Goal: Task Accomplishment & Management: Use online tool/utility

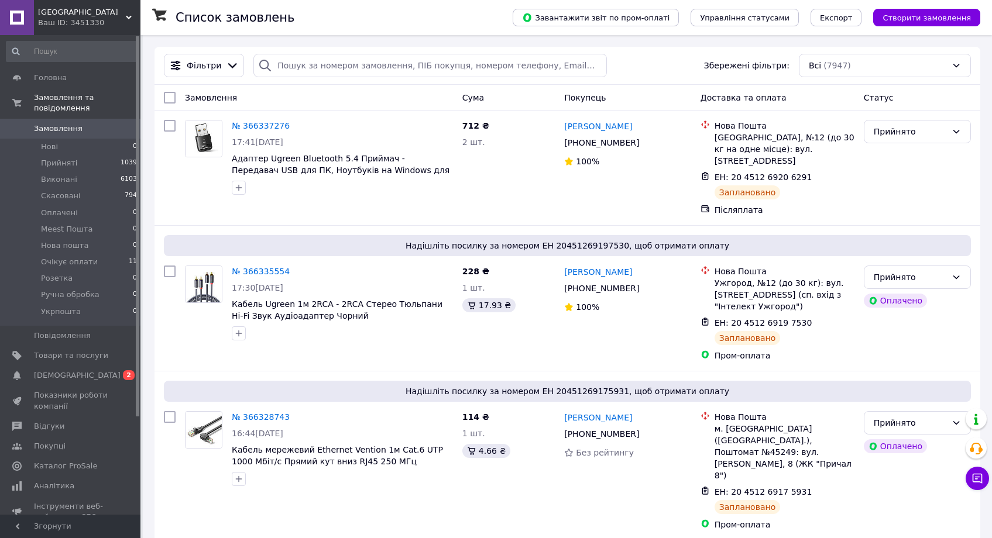
click at [119, 373] on span "0 2" at bounding box center [124, 375] width 32 height 11
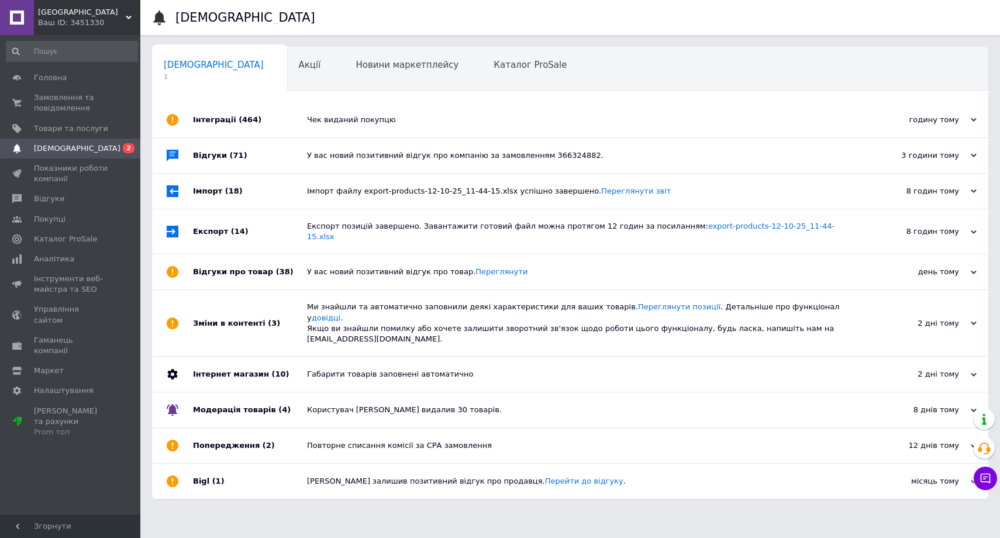
click at [357, 112] on div "Чек виданий покупцю" at bounding box center [583, 119] width 553 height 35
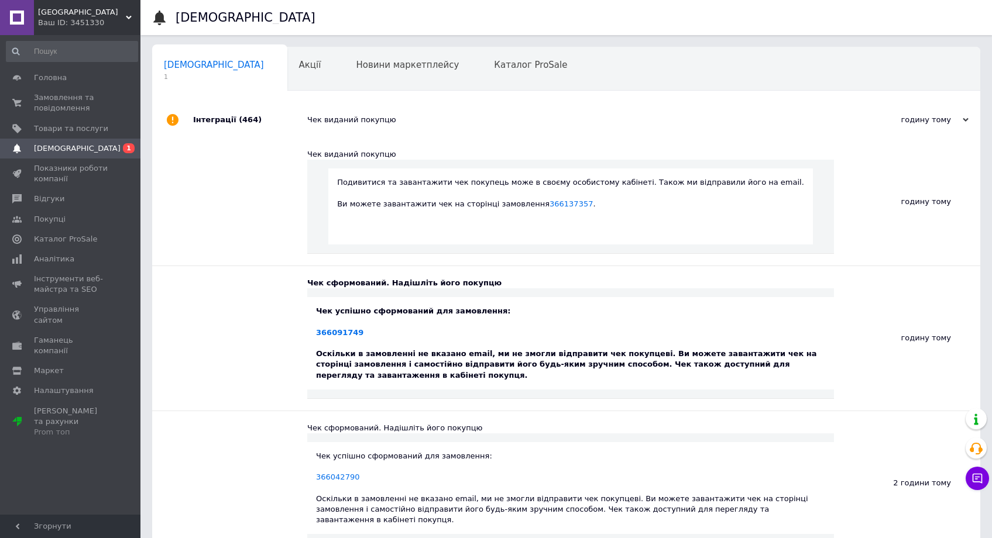
click at [288, 122] on div "Інтеграції (464)" at bounding box center [250, 119] width 114 height 35
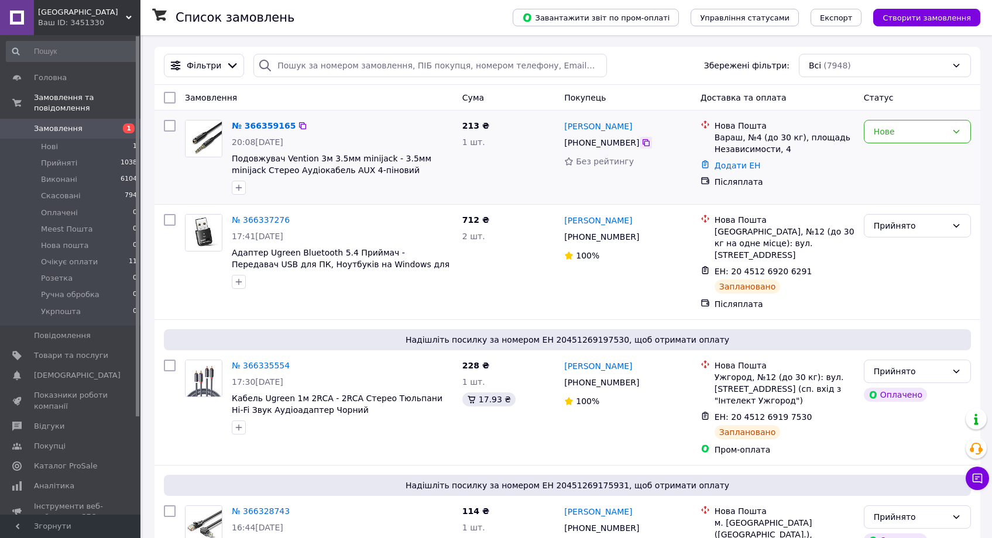
click at [645, 140] on icon at bounding box center [645, 142] width 7 height 7
click at [277, 166] on span "Подовжувач Vention 3м 3.5мм minijack - 3.5мм minijack Стерео Аудіокабель AUX 4-…" at bounding box center [331, 170] width 199 height 33
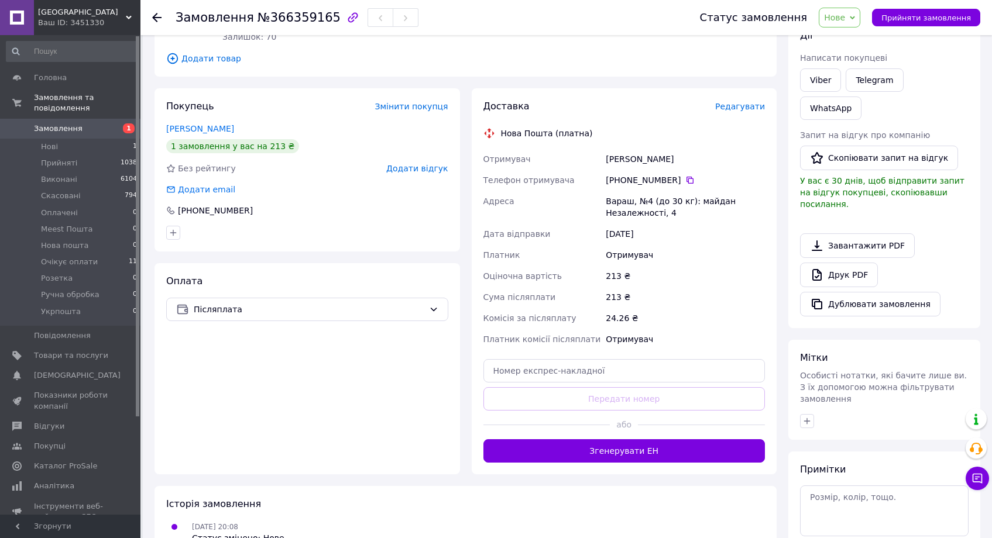
scroll to position [212, 0]
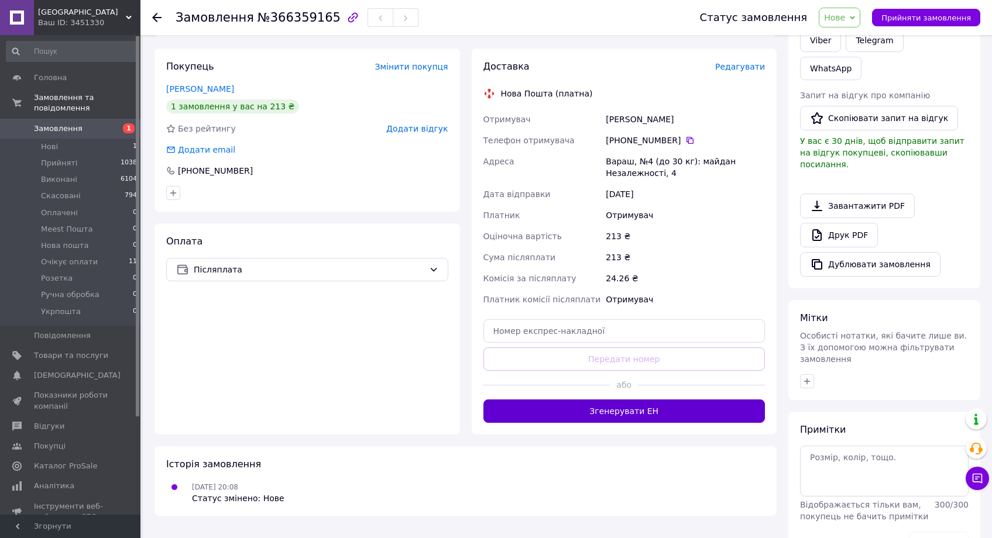
drag, startPoint x: 666, startPoint y: 411, endPoint x: 727, endPoint y: 277, distance: 146.9
click at [666, 411] on button "Згенерувати ЕН" at bounding box center [624, 411] width 282 height 23
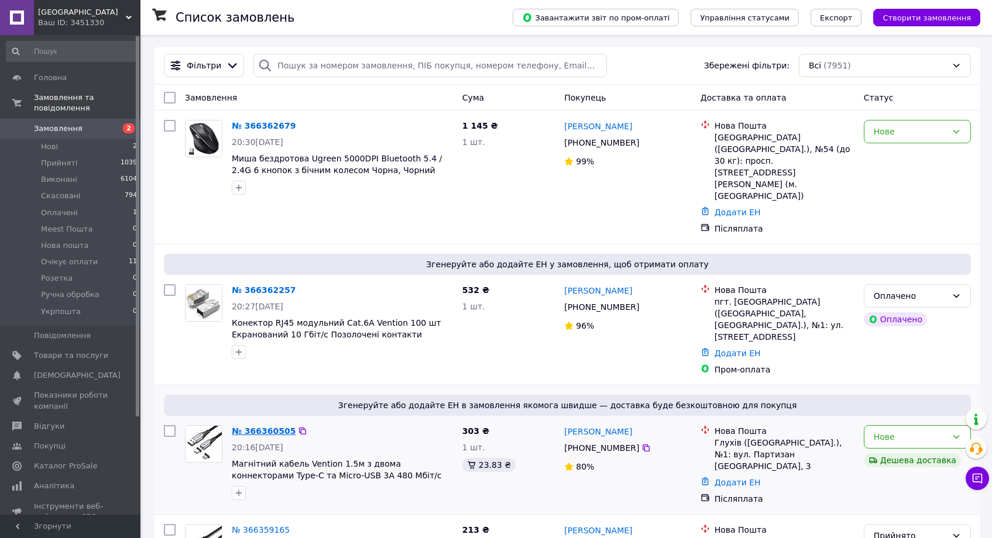
click at [261, 426] on link "№ 366360505" at bounding box center [264, 430] width 64 height 9
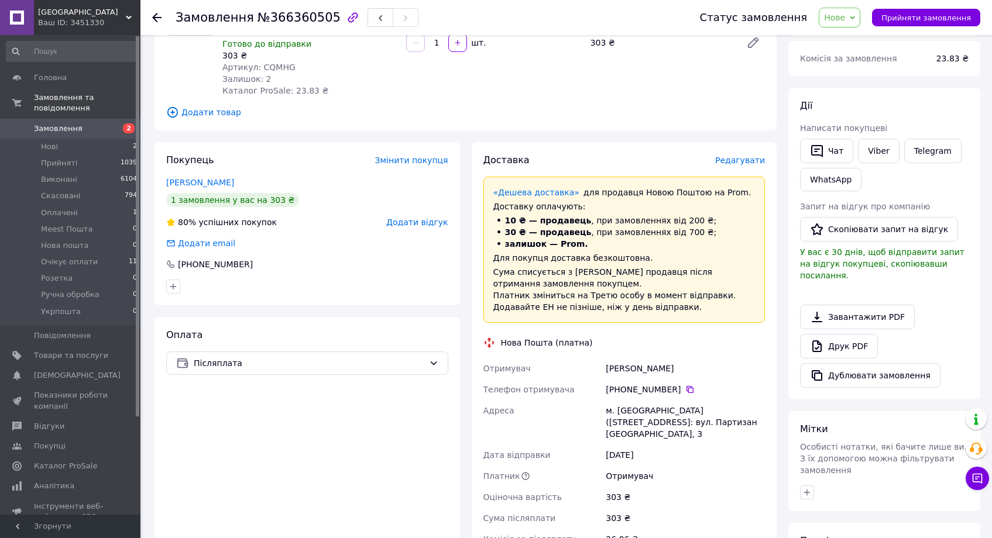
scroll to position [213, 0]
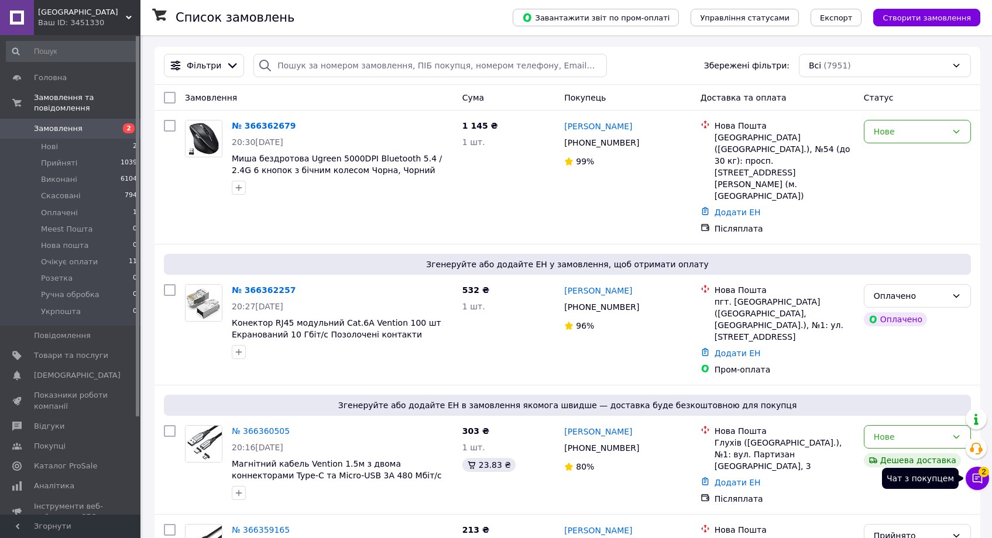
click at [980, 476] on icon at bounding box center [977, 479] width 12 height 12
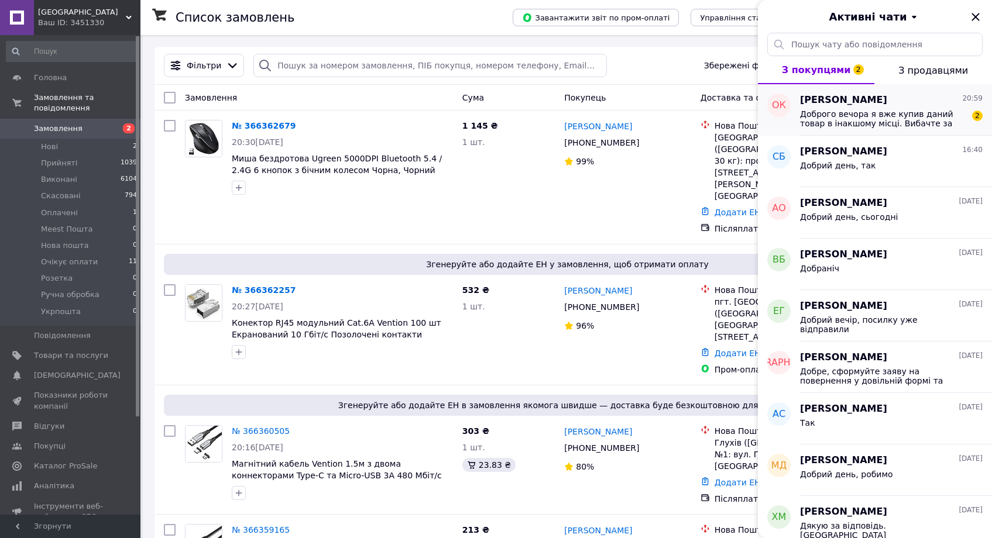
click at [859, 111] on span "Доброго вечора я вже купив даний товар в інакшому місці. Вибачте за незручності" at bounding box center [883, 118] width 166 height 19
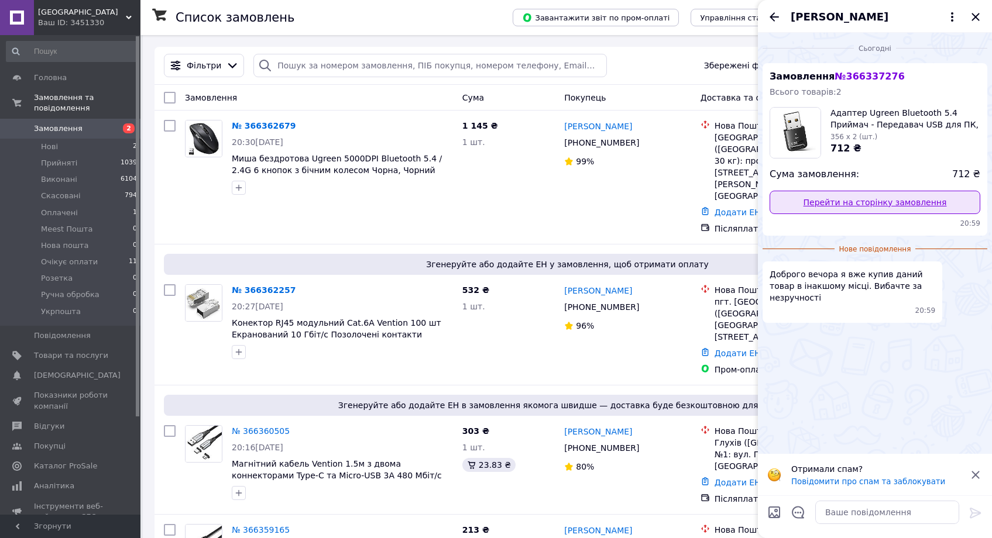
click at [876, 204] on link "Перейти на сторінку замовлення" at bounding box center [874, 202] width 211 height 23
click at [976, 18] on icon "Закрити" at bounding box center [975, 17] width 14 height 14
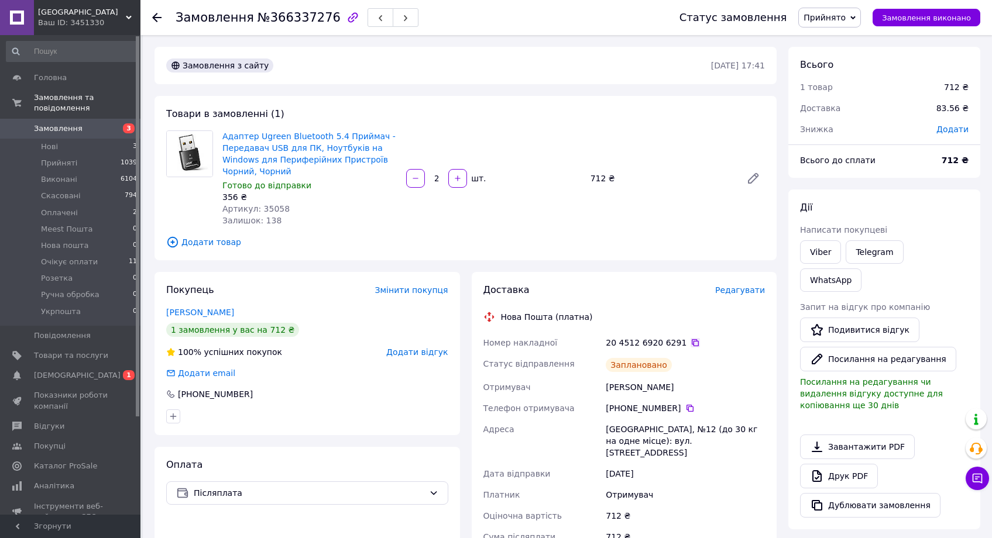
click at [690, 346] on icon at bounding box center [694, 342] width 9 height 9
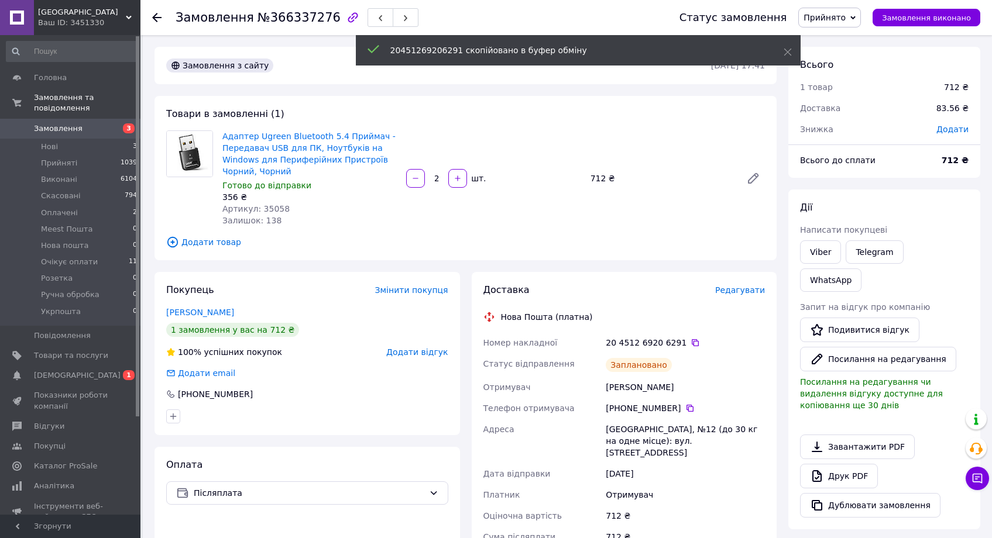
click at [732, 289] on span "Редагувати" at bounding box center [740, 289] width 50 height 9
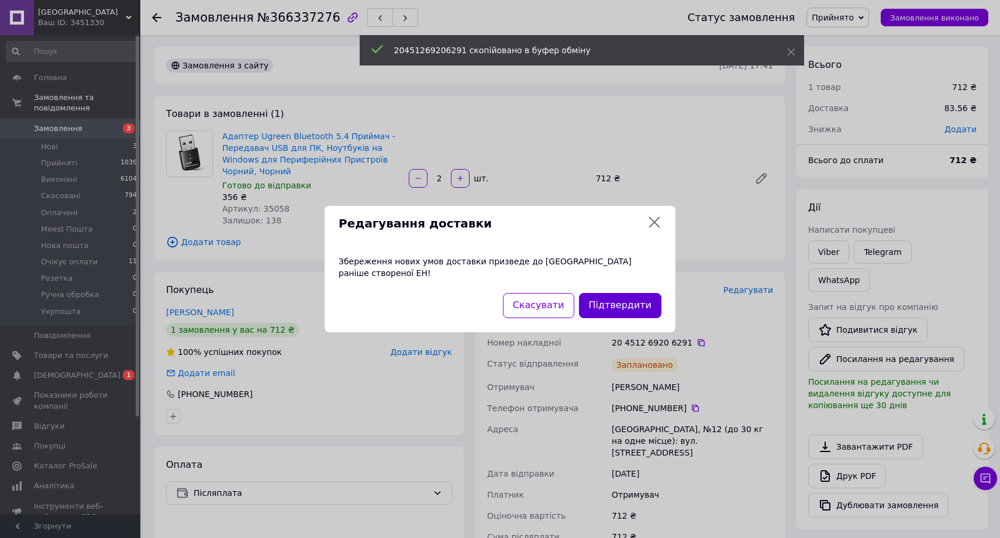
click at [622, 293] on button "Підтвердити" at bounding box center [620, 305] width 82 height 25
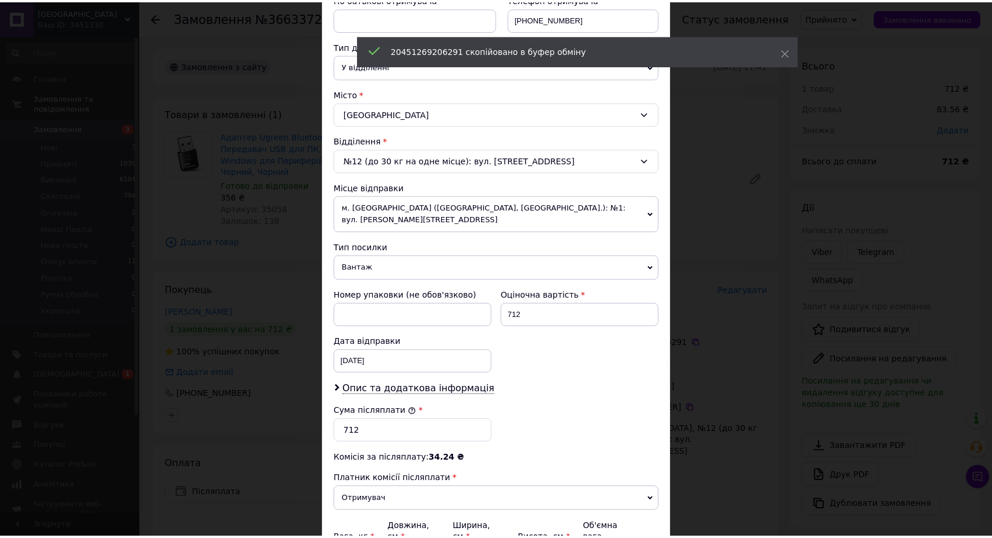
scroll to position [378, 0]
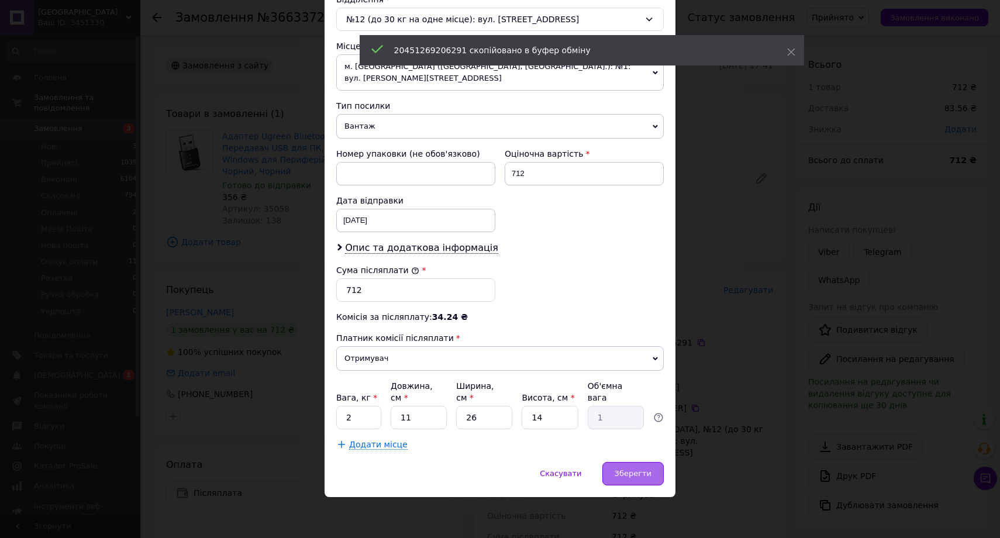
click at [645, 469] on div "Зберегти" at bounding box center [633, 473] width 61 height 23
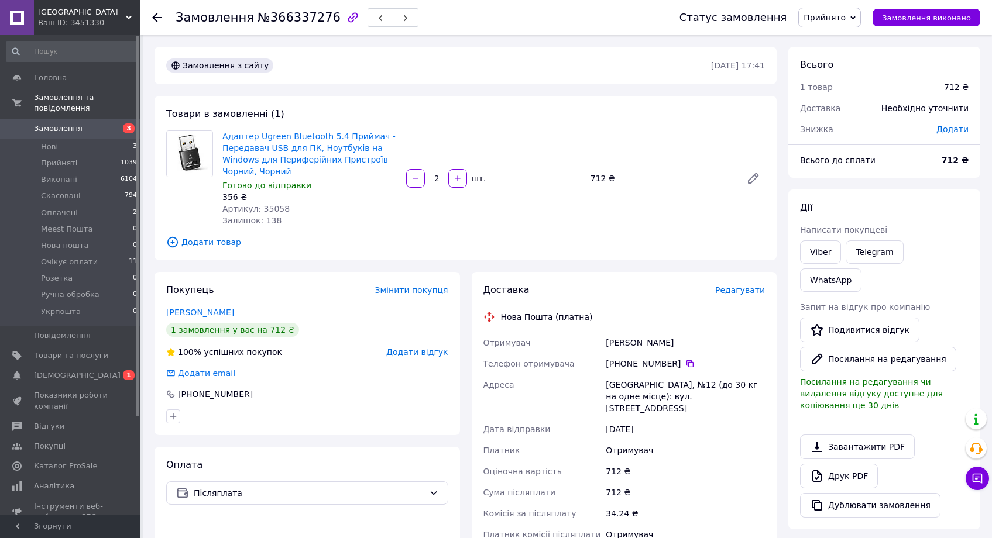
click at [845, 22] on span "Прийнято" at bounding box center [824, 17] width 42 height 9
click at [827, 58] on li "Скасовано" at bounding box center [834, 59] width 70 height 18
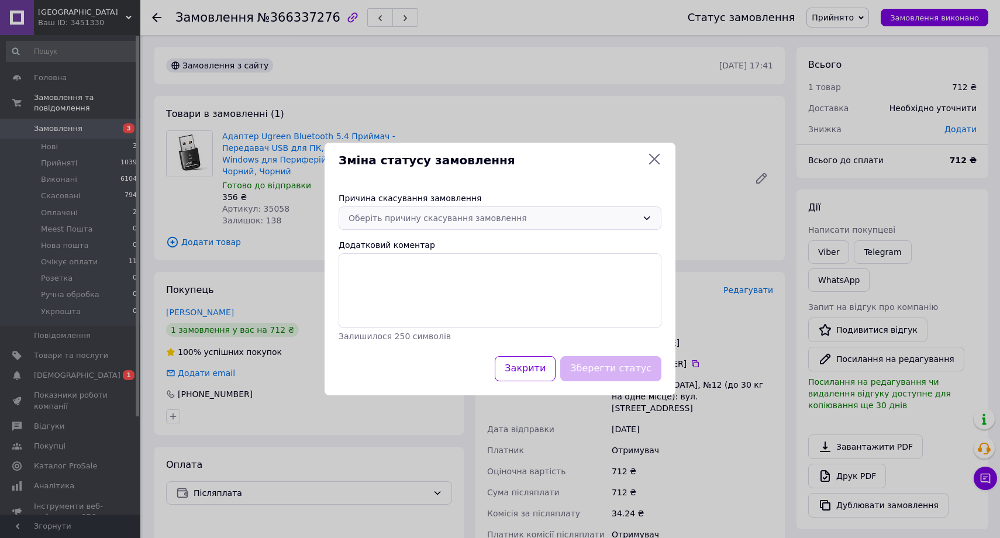
click at [493, 224] on div "Оберіть причину скасування замовлення" at bounding box center [493, 218] width 289 height 13
click at [420, 309] on li "На прохання покупця" at bounding box center [500, 306] width 322 height 21
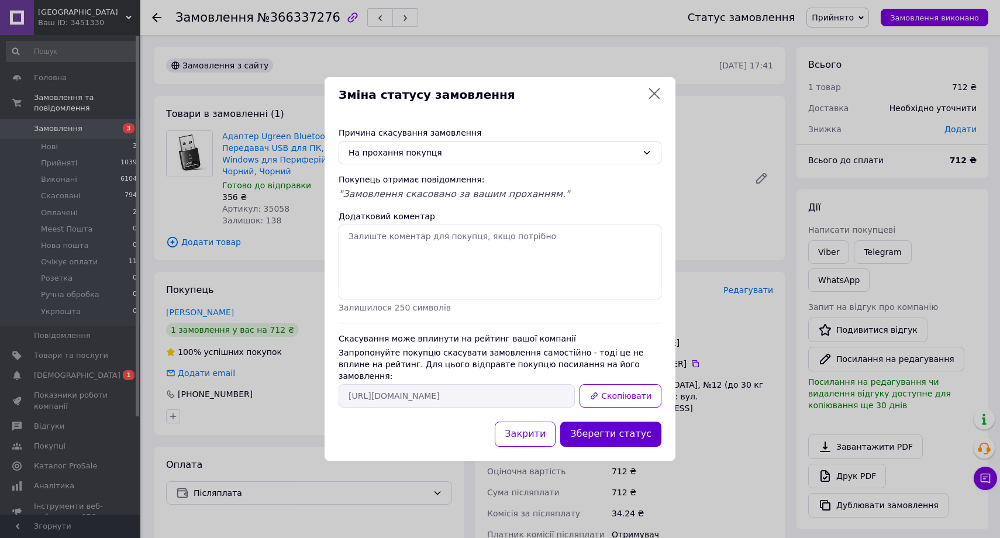
click at [597, 424] on button "Зберегти статус" at bounding box center [610, 434] width 101 height 25
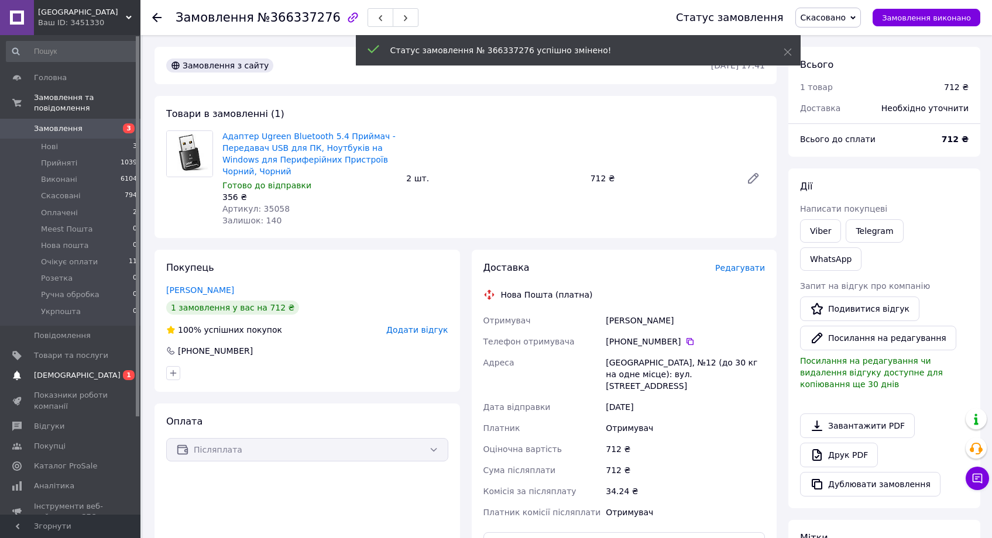
click at [91, 375] on span "[DEMOGRAPHIC_DATA]" at bounding box center [71, 375] width 74 height 11
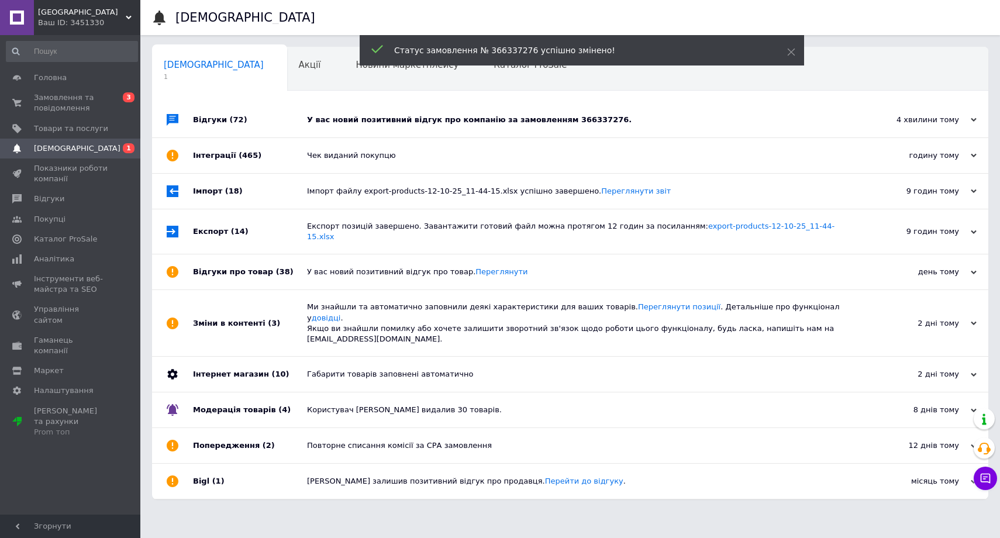
click at [495, 122] on div "У вас новий позитивний відгук про компанію за замовленням 366337276." at bounding box center [583, 120] width 553 height 11
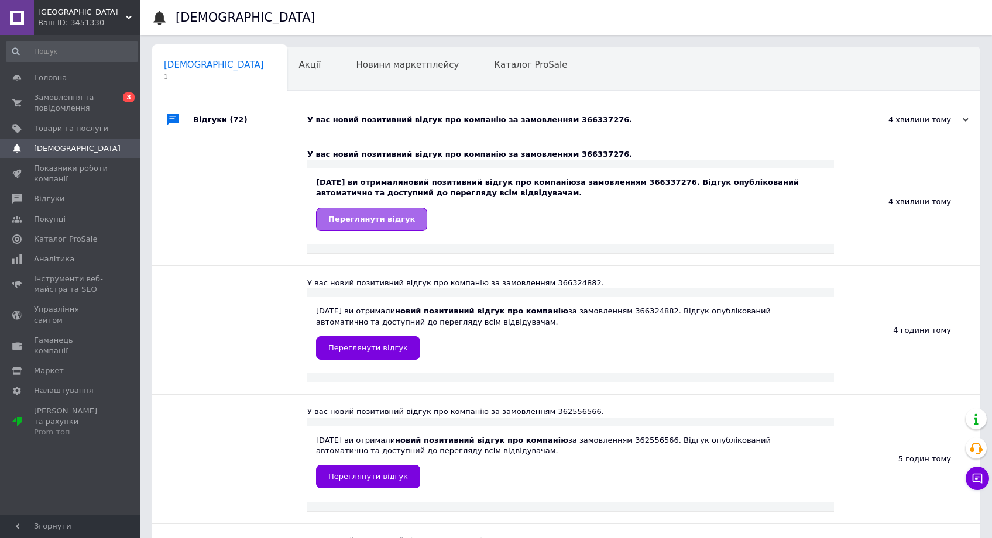
click at [385, 224] on link "Переглянути відгук" at bounding box center [371, 219] width 111 height 23
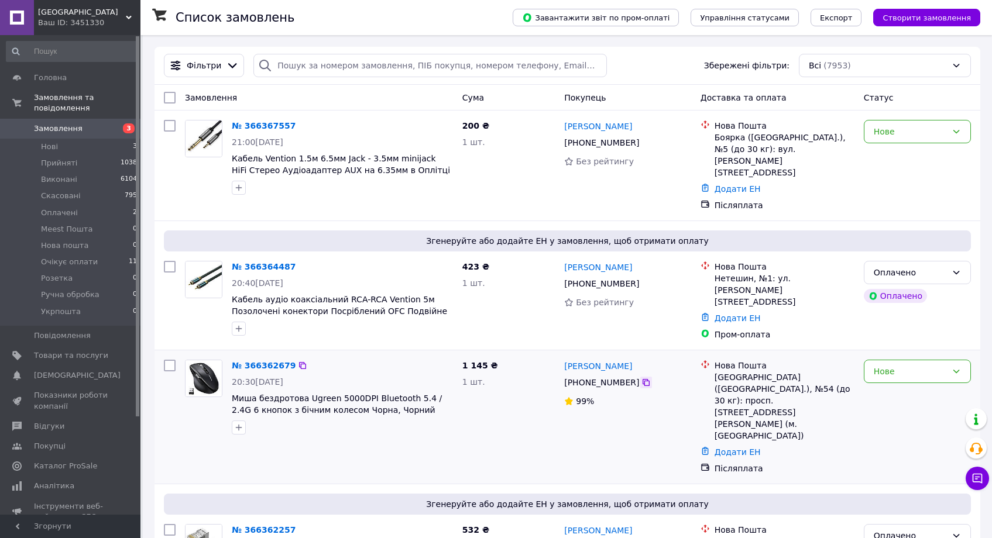
click at [642, 378] on icon at bounding box center [645, 382] width 9 height 9
click at [646, 144] on icon at bounding box center [645, 142] width 9 height 9
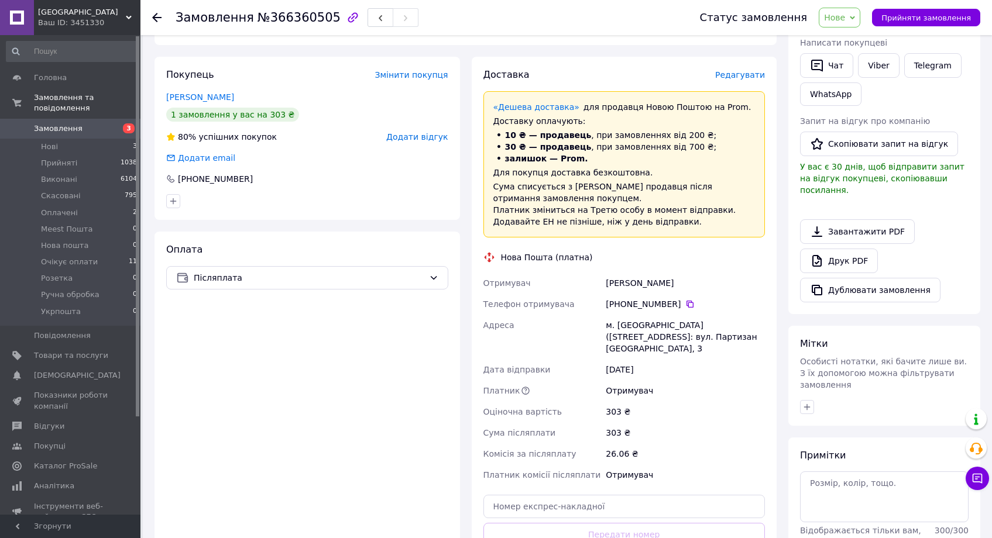
scroll to position [380, 0]
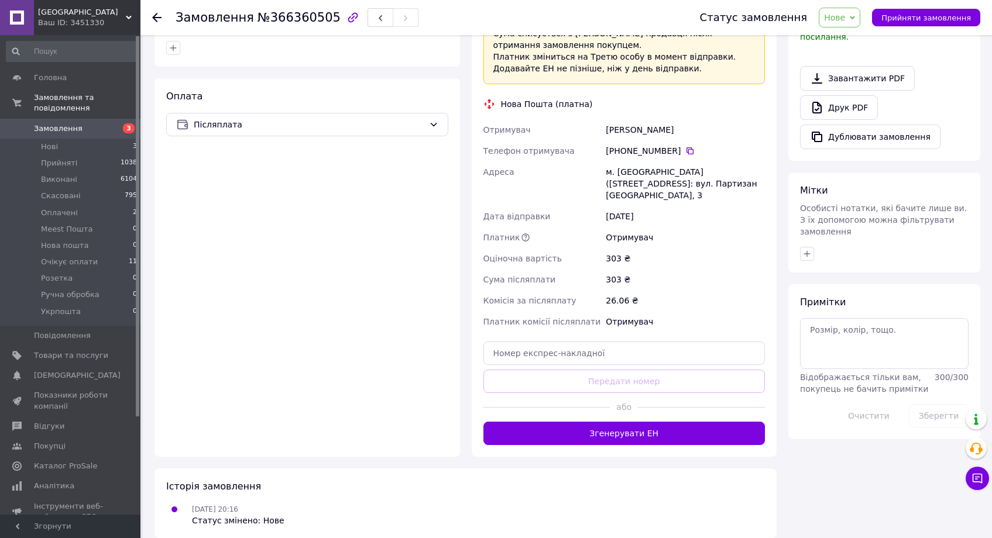
click at [653, 425] on button "Згенерувати ЕН" at bounding box center [624, 433] width 282 height 23
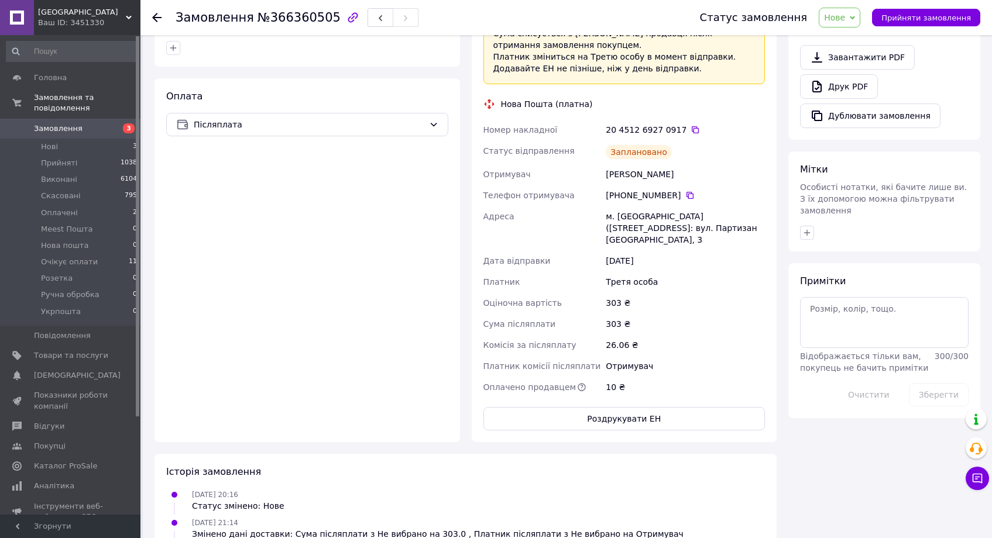
click at [841, 14] on span "Нове" at bounding box center [834, 17] width 21 height 9
click at [855, 38] on li "Прийнято" at bounding box center [854, 41] width 70 height 18
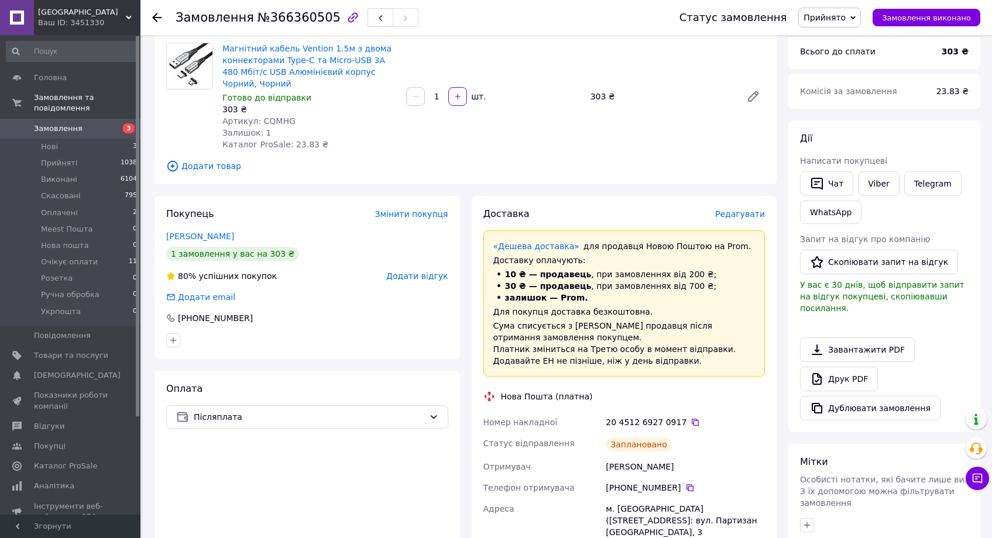
scroll to position [61, 0]
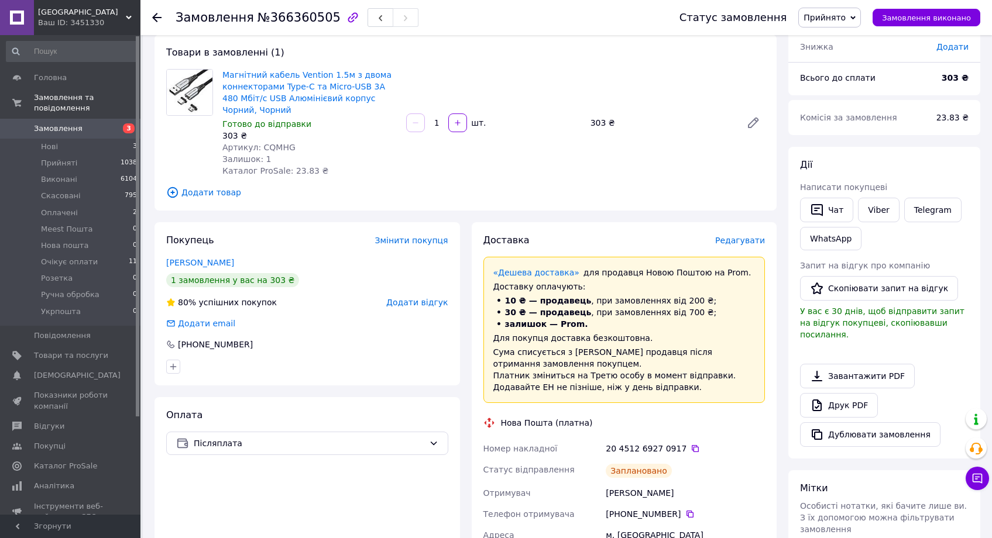
click at [276, 143] on span "Артикул: CQMHG" at bounding box center [258, 147] width 73 height 9
copy span "CQMHG"
click at [690, 449] on icon at bounding box center [694, 448] width 9 height 9
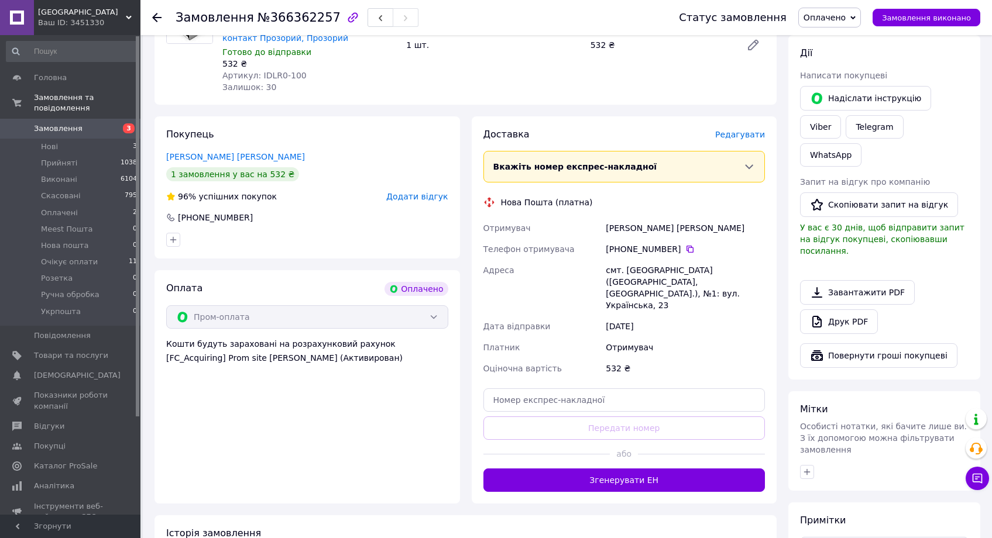
scroll to position [270, 0]
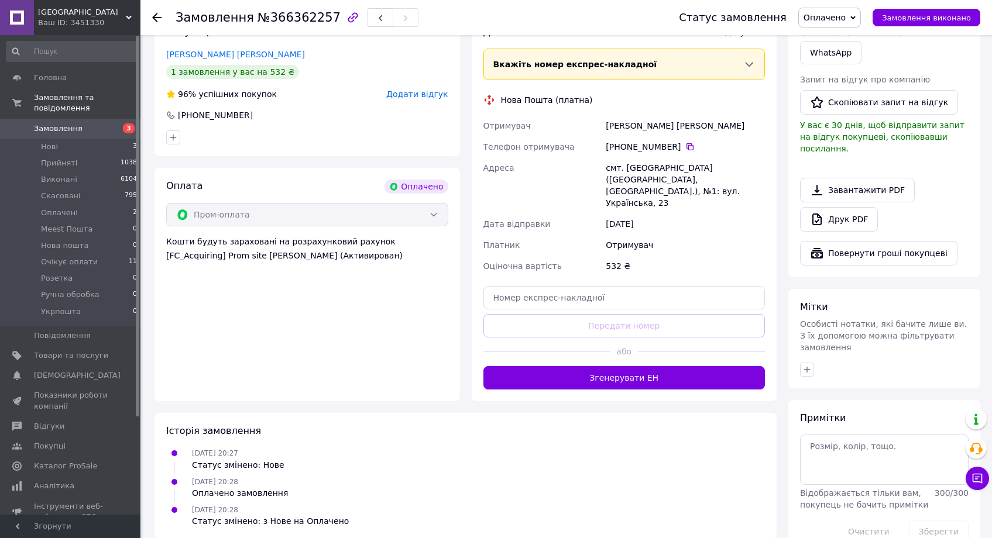
click at [641, 378] on div "Доставка [PERSON_NAME] Вкажіть номер експрес-накладної Обов'язково введіть номе…" at bounding box center [624, 207] width 305 height 387
click at [614, 392] on div "Замовлення з сайту Оплачено Куплено з   [DATE] 20:27 Товари в замовленні (1) Ко…" at bounding box center [466, 183] width 634 height 745
click at [617, 380] on div "Доставка [PERSON_NAME] Вкажіть номер експрес-накладної Обов'язково введіть номе…" at bounding box center [624, 207] width 305 height 387
click at [613, 371] on button "Згенерувати ЕН" at bounding box center [624, 377] width 282 height 23
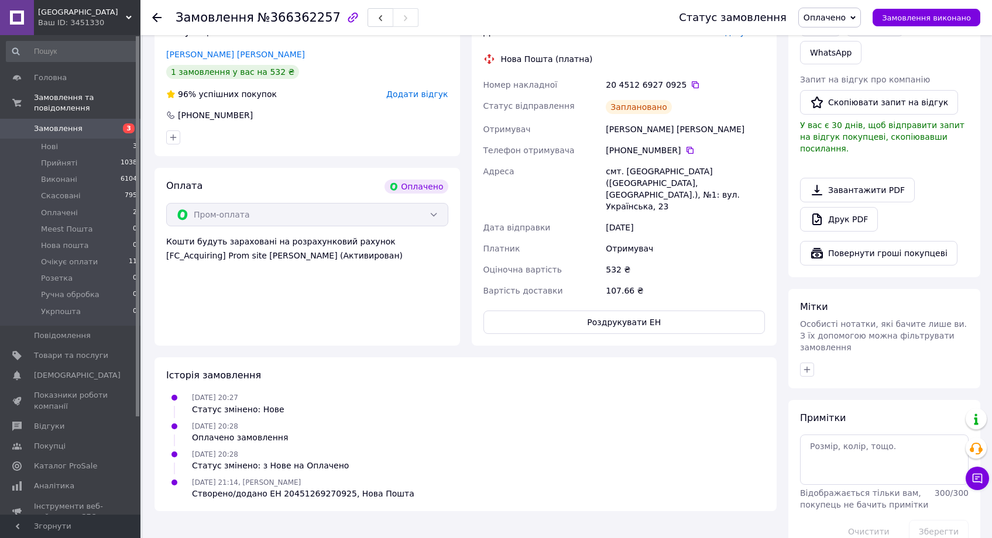
scroll to position [259, 0]
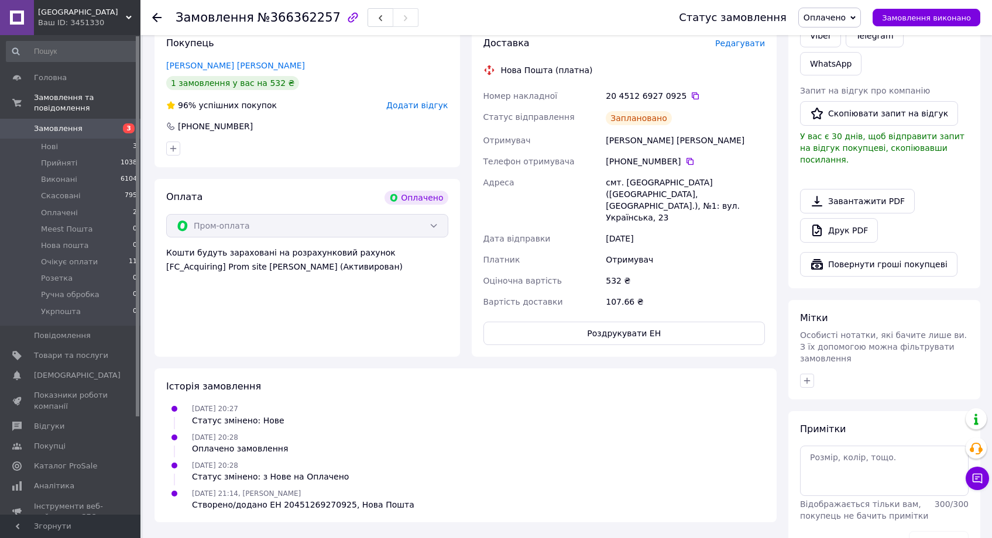
click at [845, 18] on span "Оплачено" at bounding box center [824, 17] width 42 height 9
click at [851, 36] on li "Прийнято" at bounding box center [834, 41] width 70 height 18
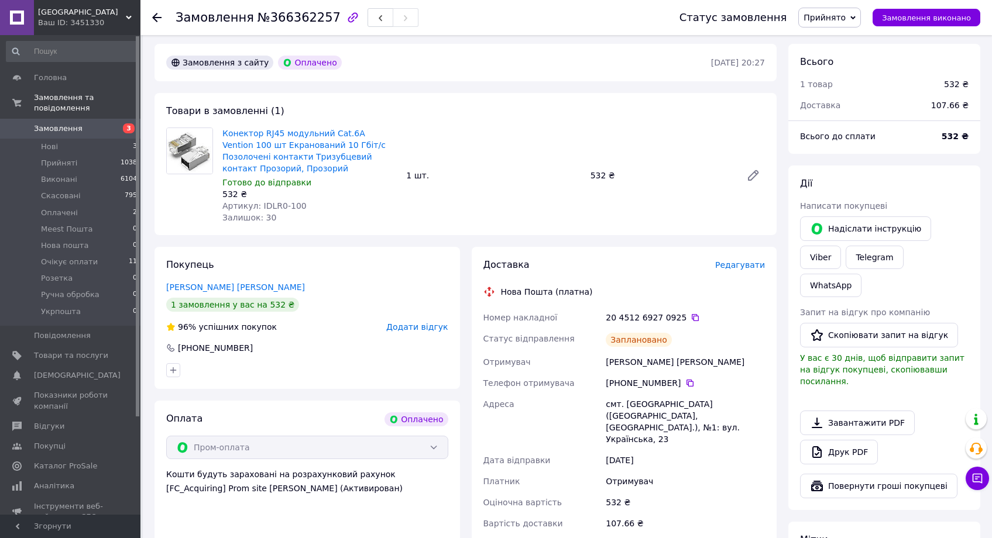
scroll to position [0, 0]
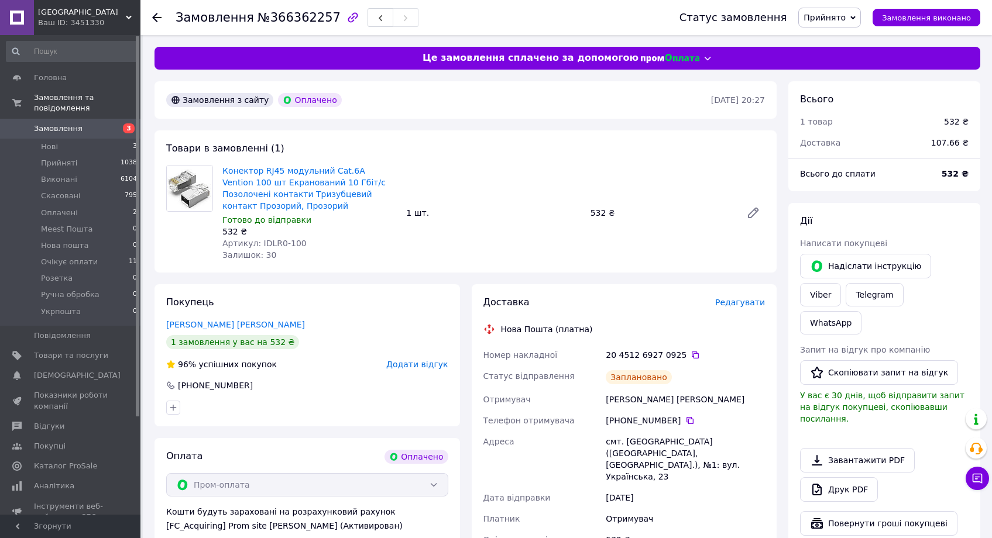
click at [270, 243] on span "Артикул: IDLR0-100" at bounding box center [264, 243] width 84 height 9
drag, startPoint x: 270, startPoint y: 243, endPoint x: 289, endPoint y: 244, distance: 18.8
click at [289, 244] on span "Артикул: IDLR0-100" at bounding box center [264, 243] width 84 height 9
copy span "IDLR0-100"
click at [690, 350] on icon at bounding box center [694, 354] width 9 height 9
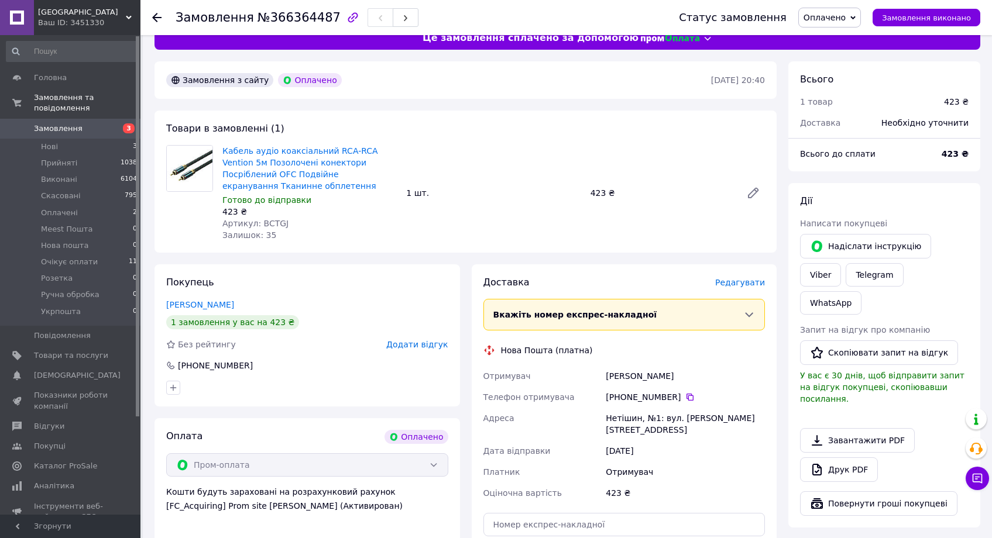
scroll to position [98, 0]
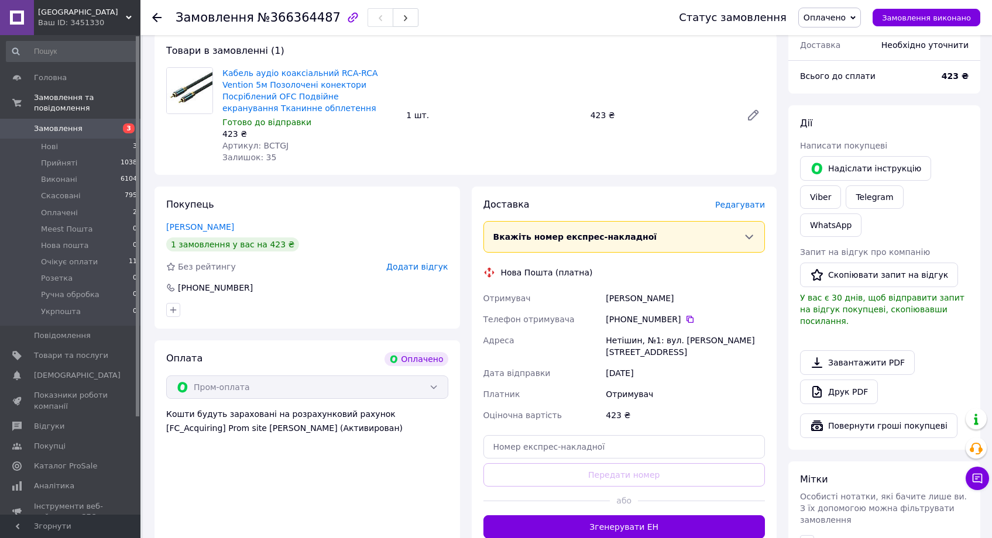
click at [635, 501] on div "або" at bounding box center [624, 501] width 282 height 29
click at [639, 515] on button "Згенерувати ЕН" at bounding box center [624, 526] width 282 height 23
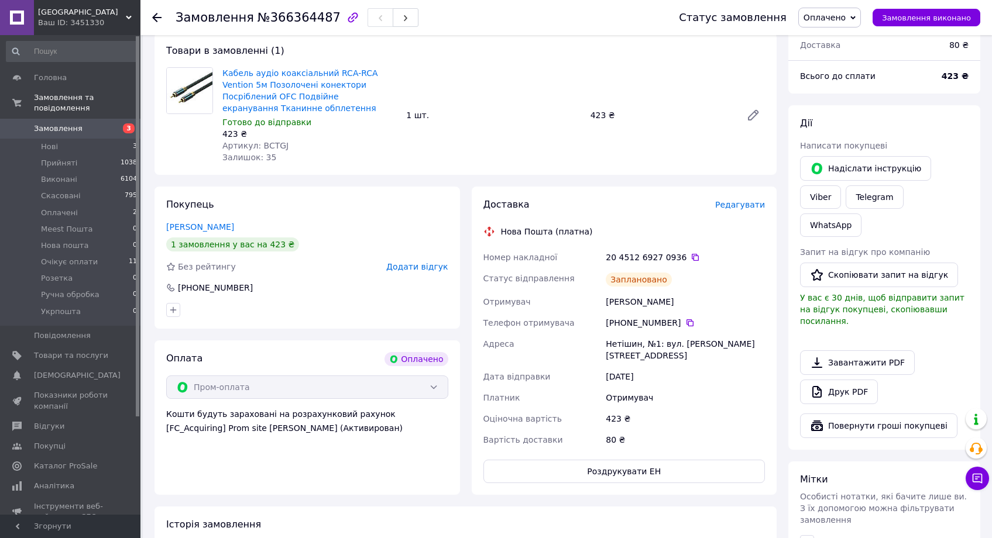
click at [845, 19] on span "Оплачено" at bounding box center [824, 17] width 42 height 9
click at [854, 40] on li "Прийнято" at bounding box center [834, 41] width 70 height 18
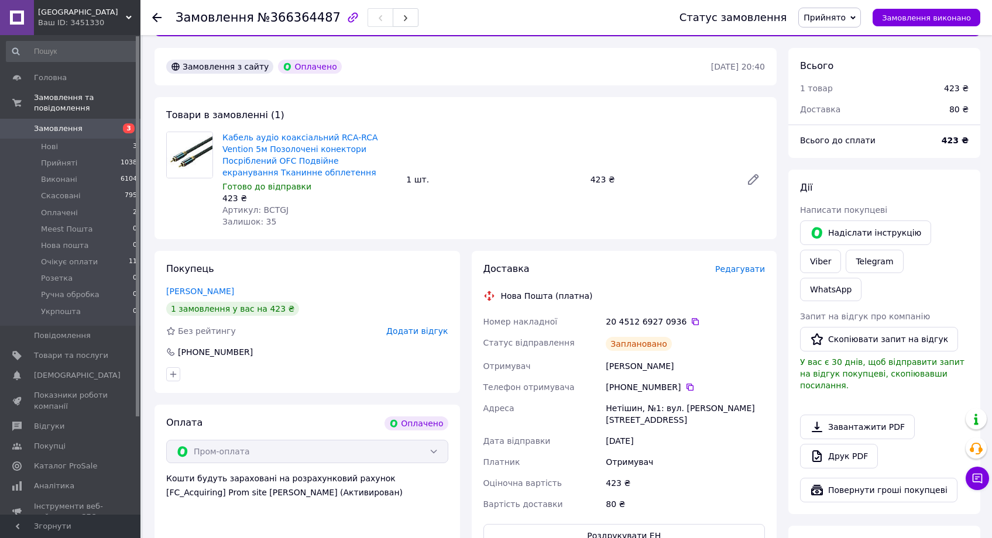
scroll to position [0, 0]
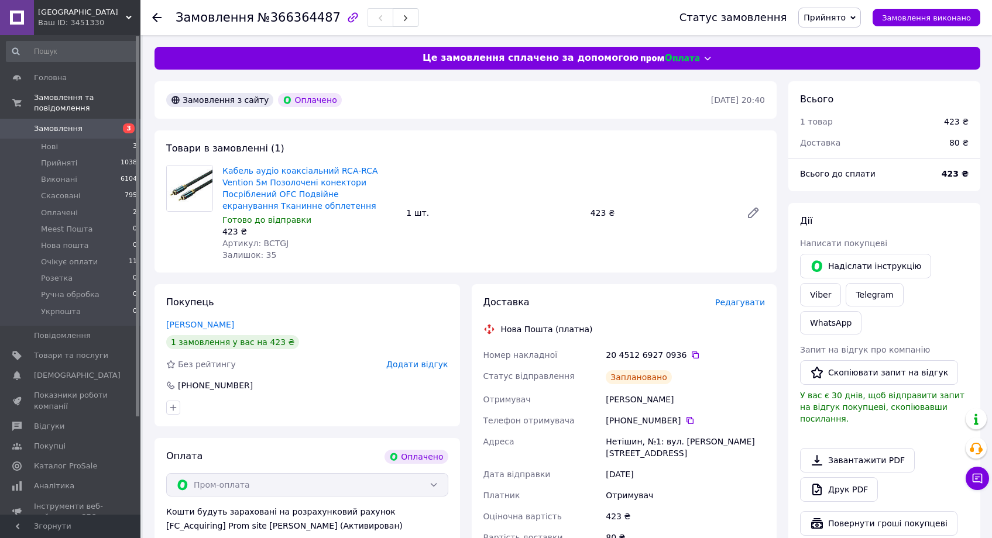
click at [277, 239] on span "Артикул: BCTGJ" at bounding box center [255, 243] width 66 height 9
copy span "BCTGJ"
click at [690, 355] on icon at bounding box center [694, 354] width 9 height 9
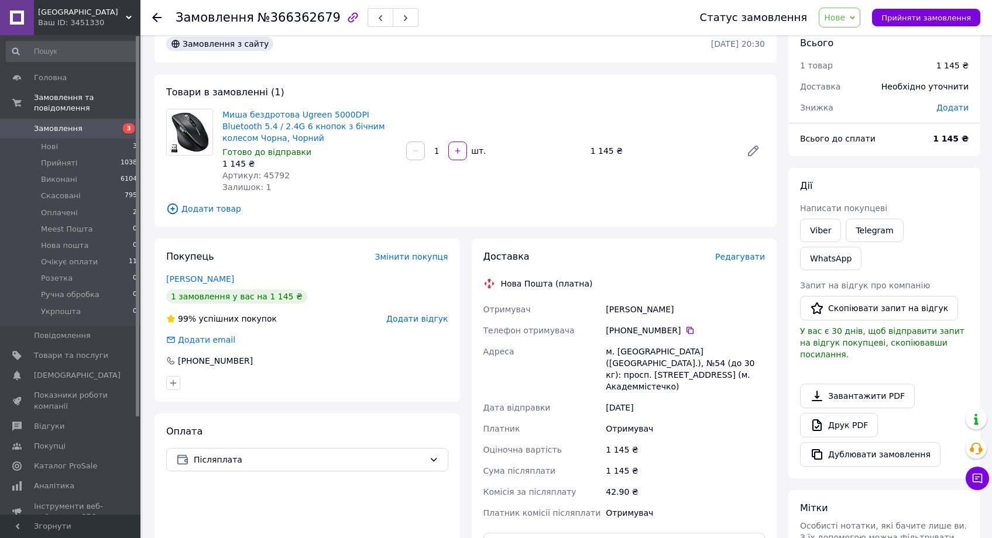
scroll to position [197, 0]
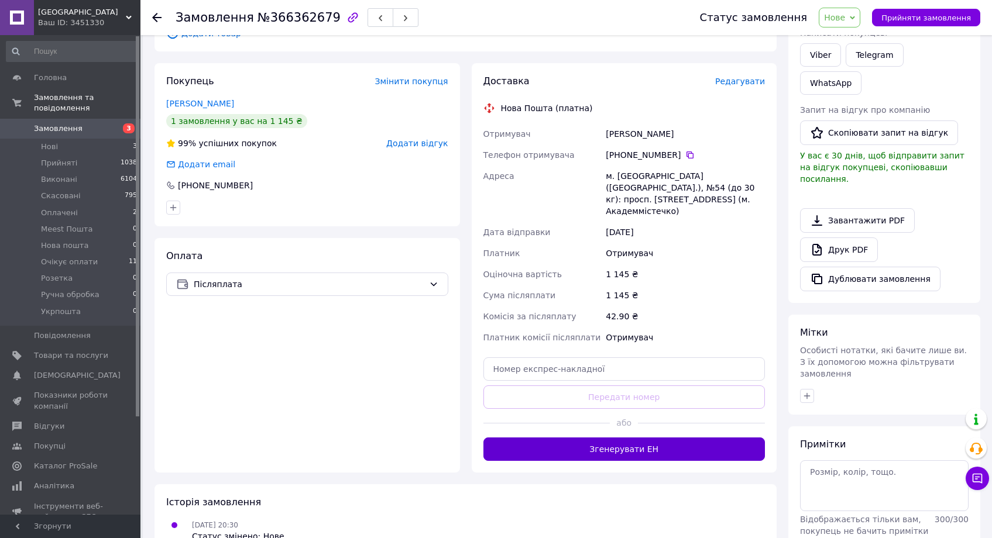
click at [646, 441] on button "Згенерувати ЕН" at bounding box center [624, 449] width 282 height 23
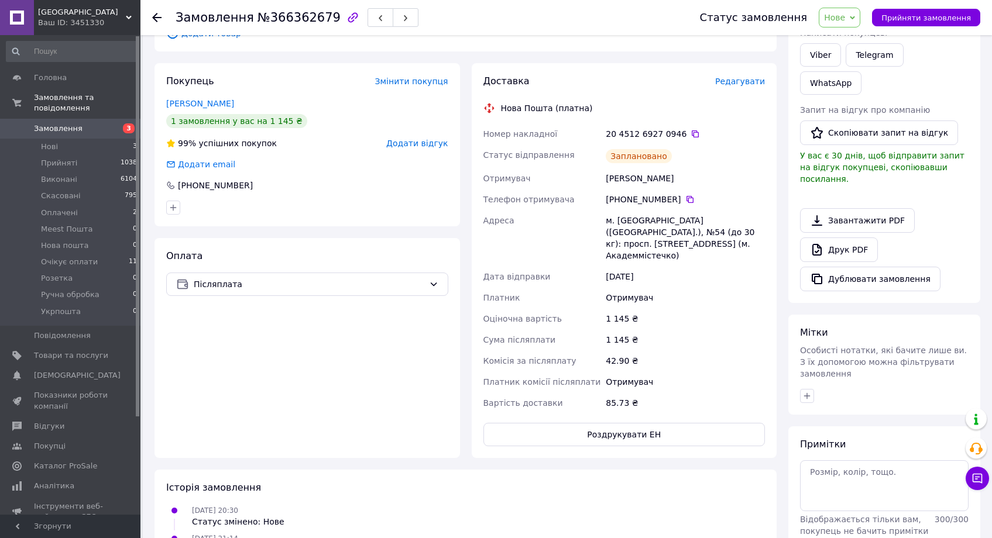
click at [845, 19] on span "Нове" at bounding box center [834, 17] width 21 height 9
click at [855, 41] on li "Прийнято" at bounding box center [854, 41] width 70 height 18
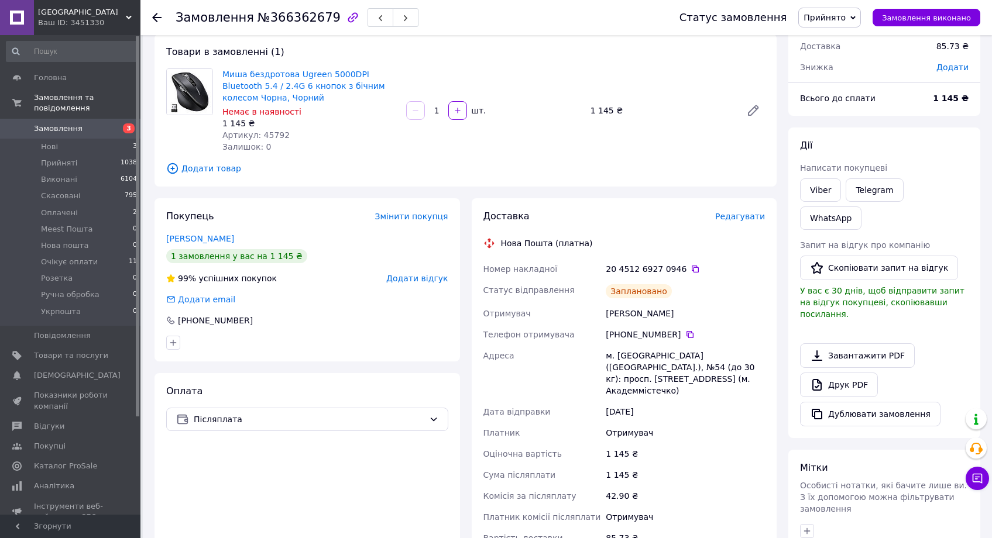
scroll to position [0, 0]
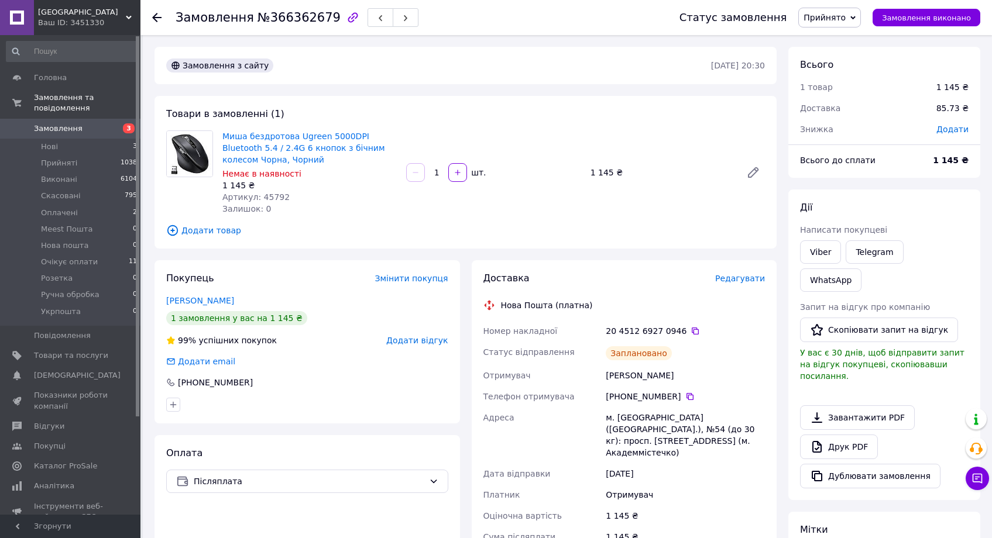
click at [280, 199] on span "Артикул: 45792" at bounding box center [255, 196] width 67 height 9
copy span "45792"
click at [691, 329] on icon at bounding box center [694, 331] width 7 height 7
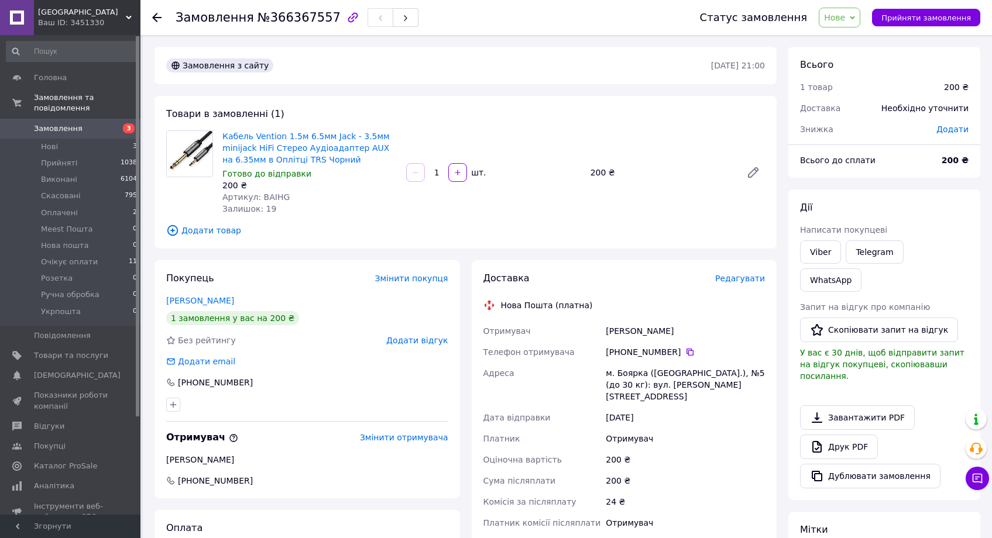
scroll to position [212, 0]
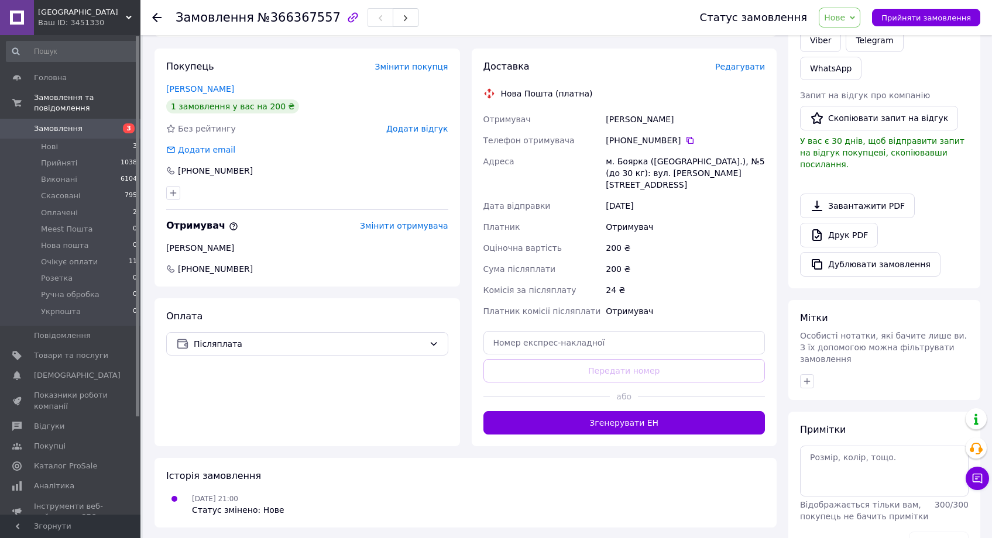
click at [658, 386] on div at bounding box center [701, 397] width 127 height 29
click at [673, 421] on button "Згенерувати ЕН" at bounding box center [624, 422] width 282 height 23
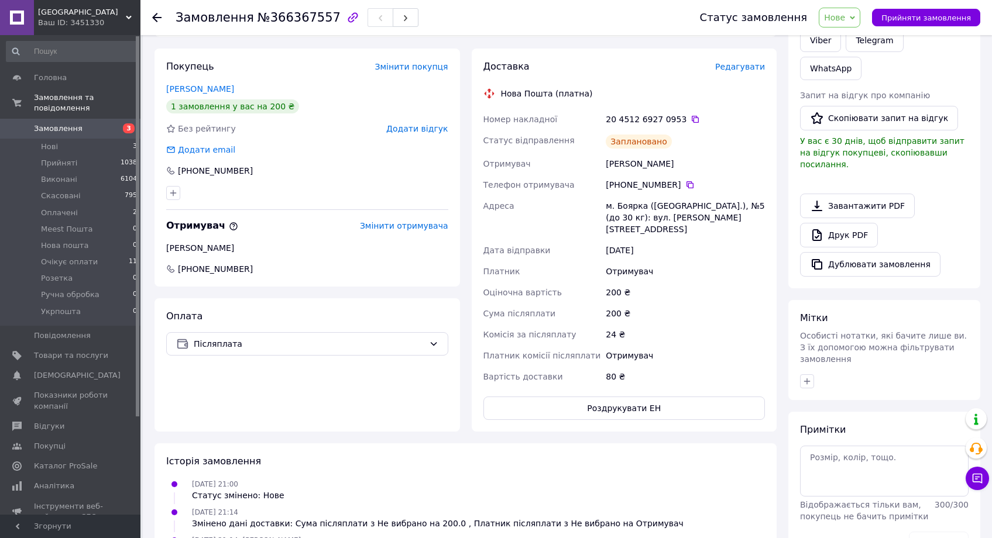
click at [845, 17] on span "Нове" at bounding box center [834, 17] width 21 height 9
click at [855, 37] on li "Прийнято" at bounding box center [854, 41] width 70 height 18
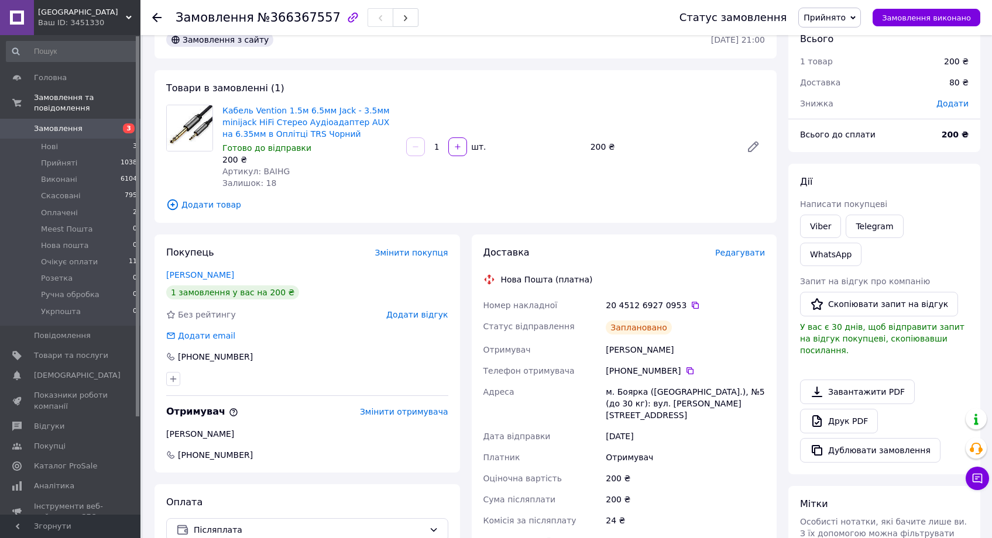
scroll to position [0, 0]
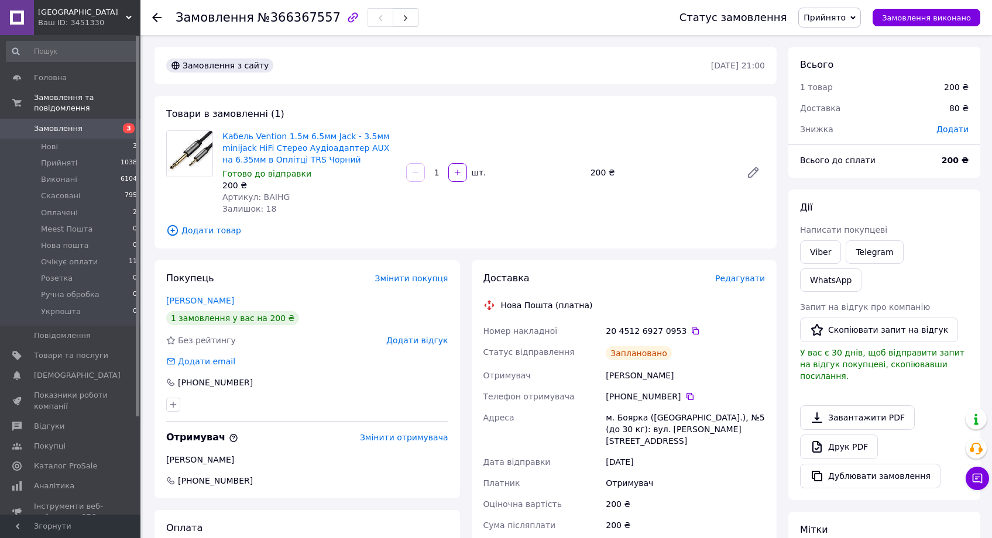
click at [269, 196] on span "Артикул: BAIHG" at bounding box center [255, 196] width 67 height 9
copy span "BAIHG"
click at [693, 332] on icon at bounding box center [694, 330] width 9 height 9
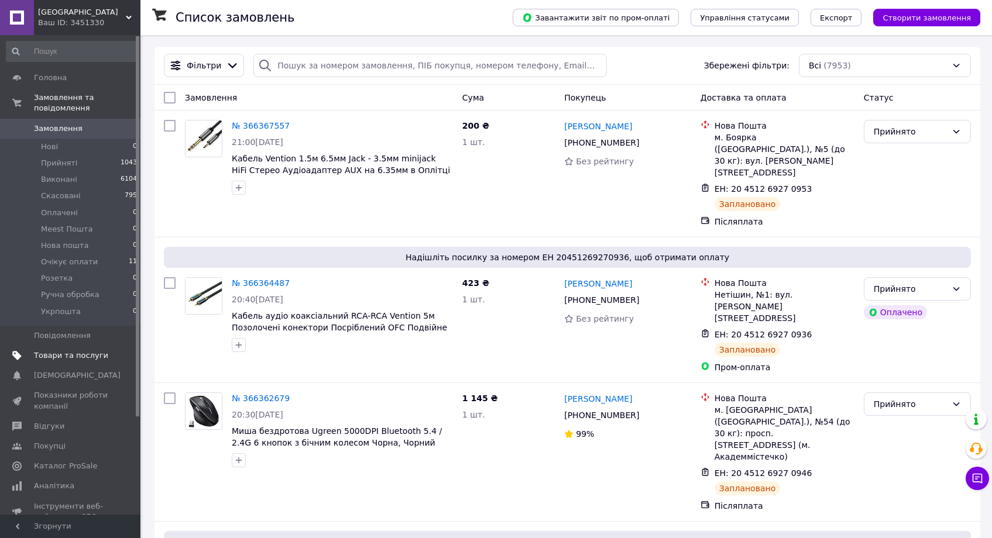
click at [95, 356] on span "Товари та послуги" at bounding box center [71, 355] width 74 height 11
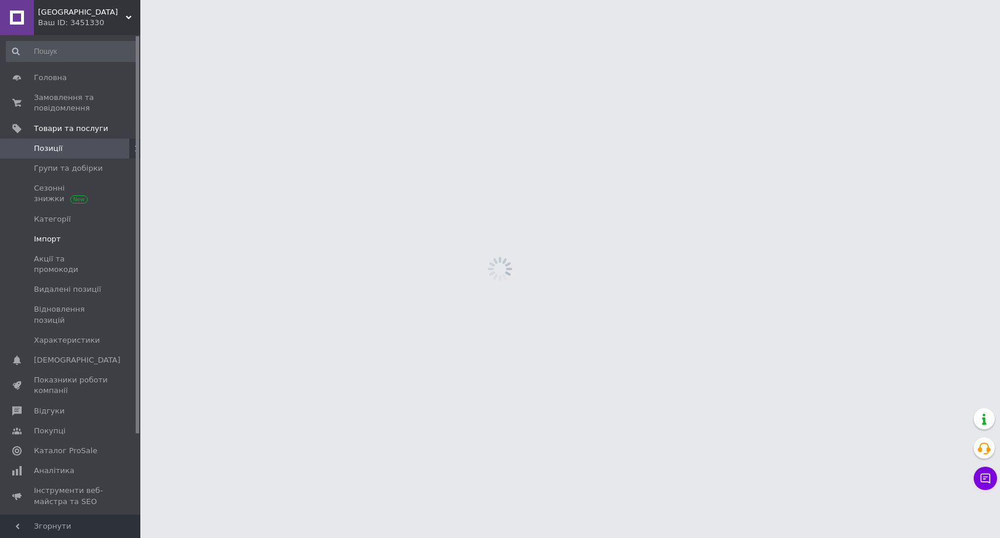
click at [73, 237] on span "Імпорт" at bounding box center [71, 239] width 74 height 11
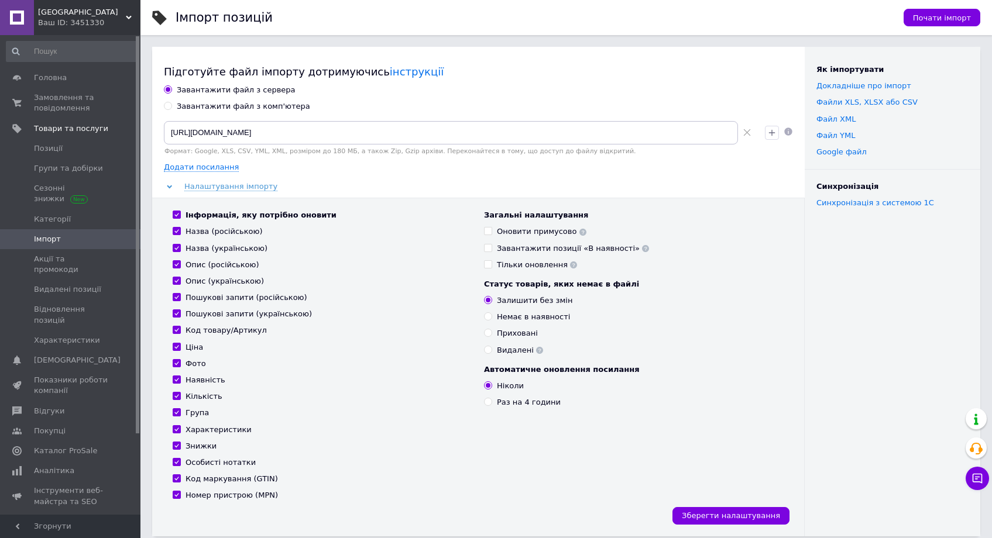
click at [201, 102] on div "Завантажити файл з комп'ютера" at bounding box center [243, 106] width 133 height 11
click at [171, 102] on input "Завантажити файл з комп'ютера" at bounding box center [168, 106] width 8 height 8
radio input "true"
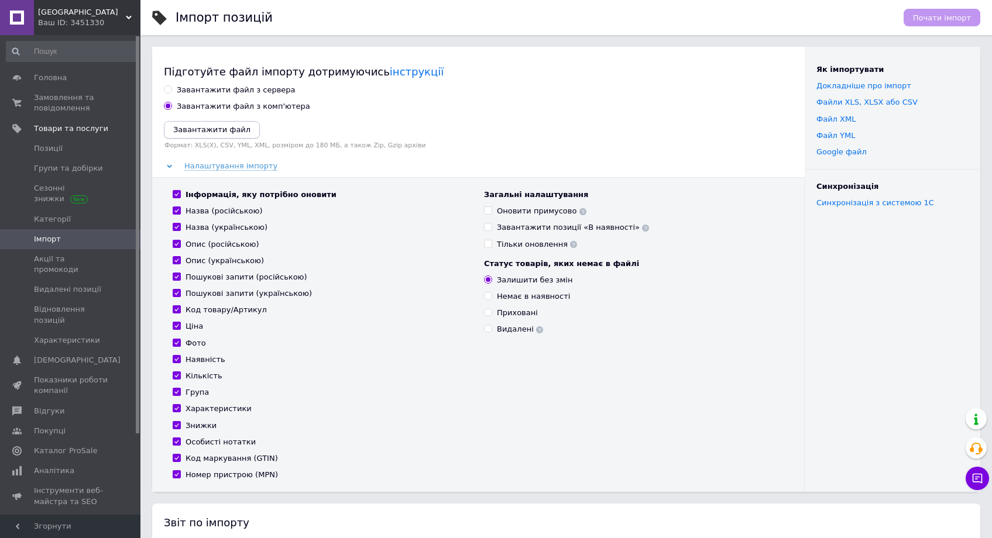
click at [226, 125] on icon "Завантажити файл" at bounding box center [211, 129] width 77 height 9
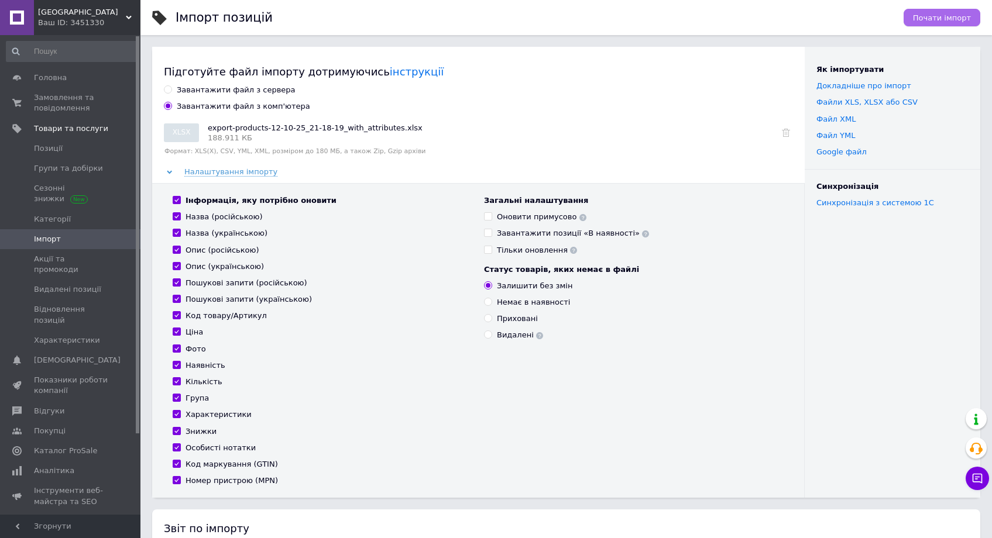
click at [953, 13] on span "Почати імпорт" at bounding box center [942, 17] width 58 height 9
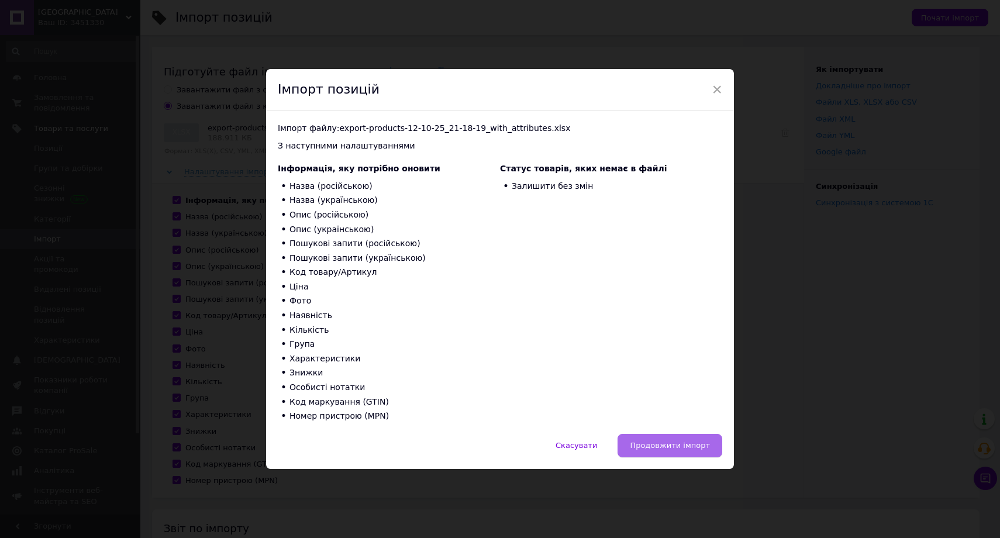
click at [676, 446] on span "Продовжити імпорт" at bounding box center [670, 445] width 80 height 9
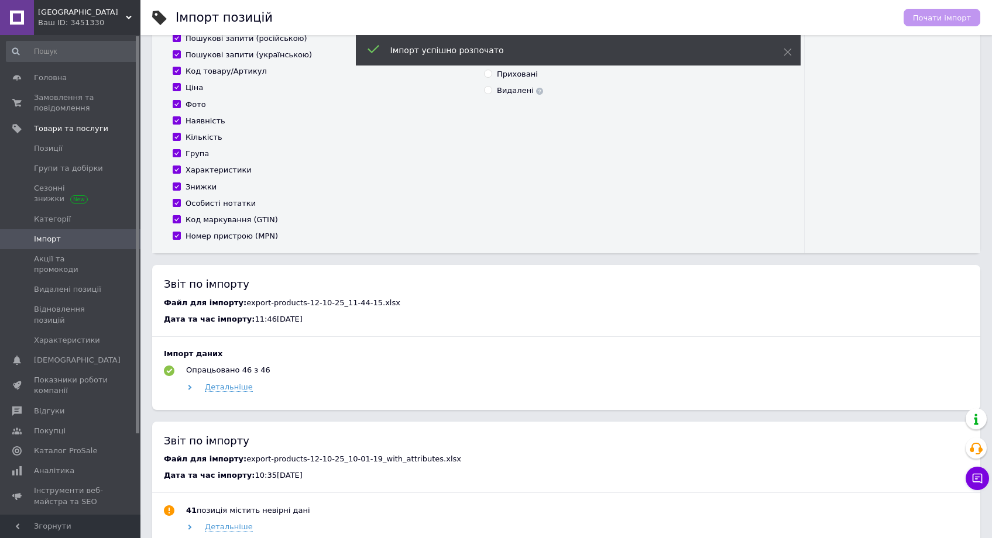
scroll to position [335, 0]
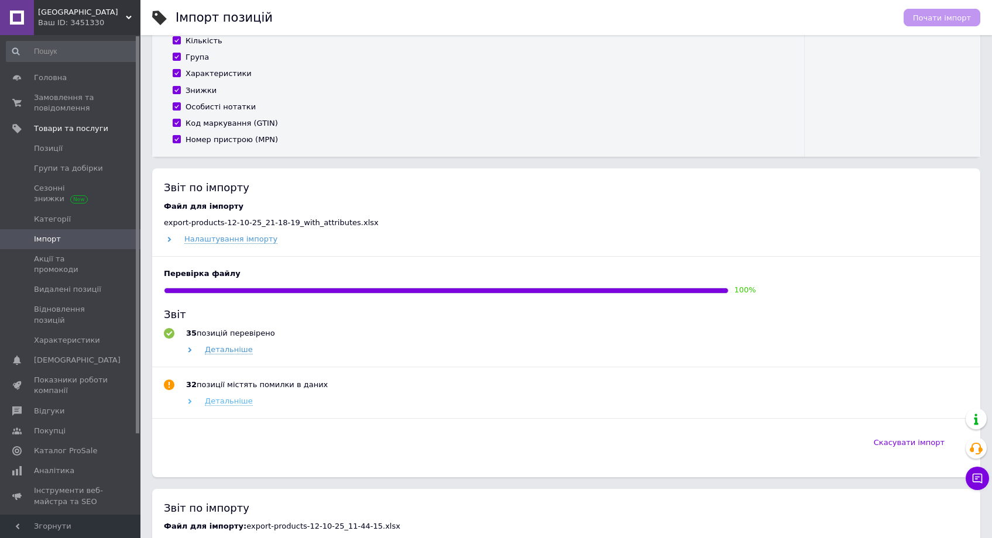
click at [211, 404] on span "Детальніше" at bounding box center [229, 401] width 48 height 9
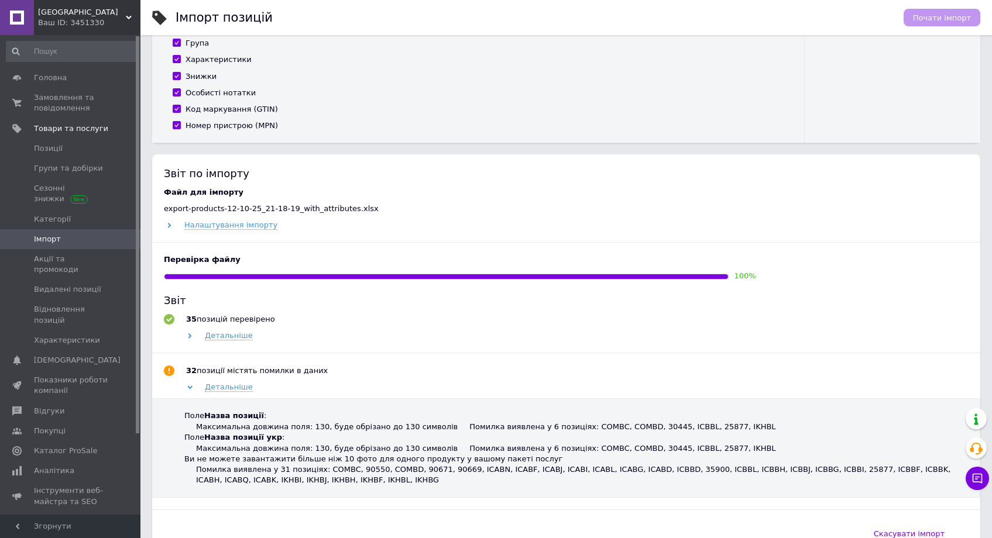
scroll to position [353, 0]
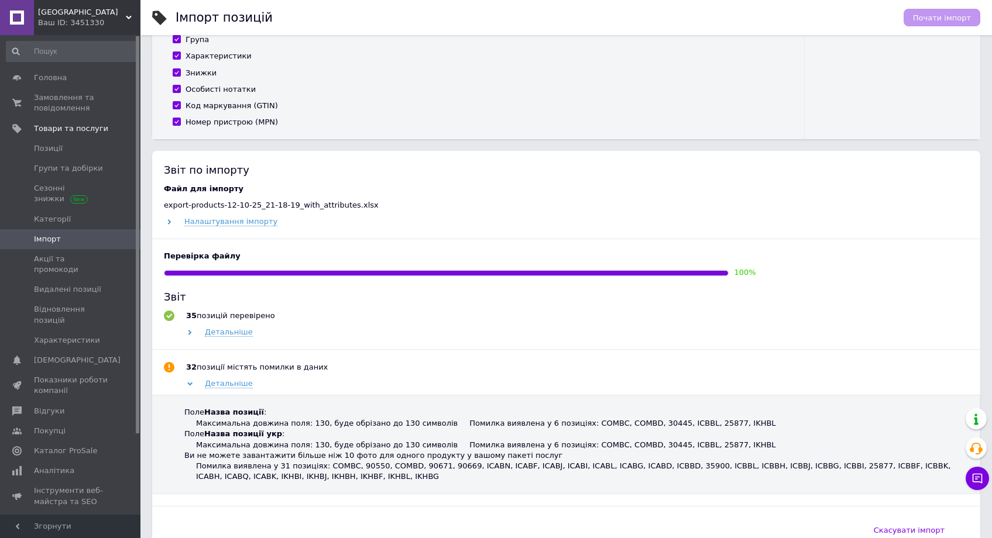
click at [225, 415] on b "Назва позиції" at bounding box center [234, 412] width 60 height 9
click at [233, 419] on div "Поле Назва позиції : Максимальна довжина поля: 130, буде обрізано до 130 символ…" at bounding box center [574, 418] width 780 height 22
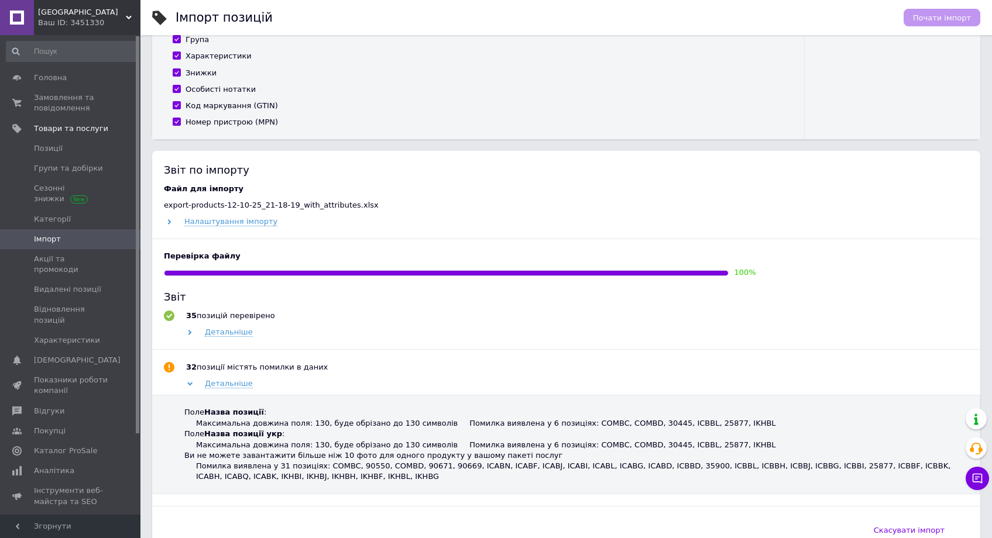
click at [228, 457] on div "Ви не можете завантажити більше ніж 10 фото для одного продукту у вашому пакеті…" at bounding box center [574, 455] width 780 height 11
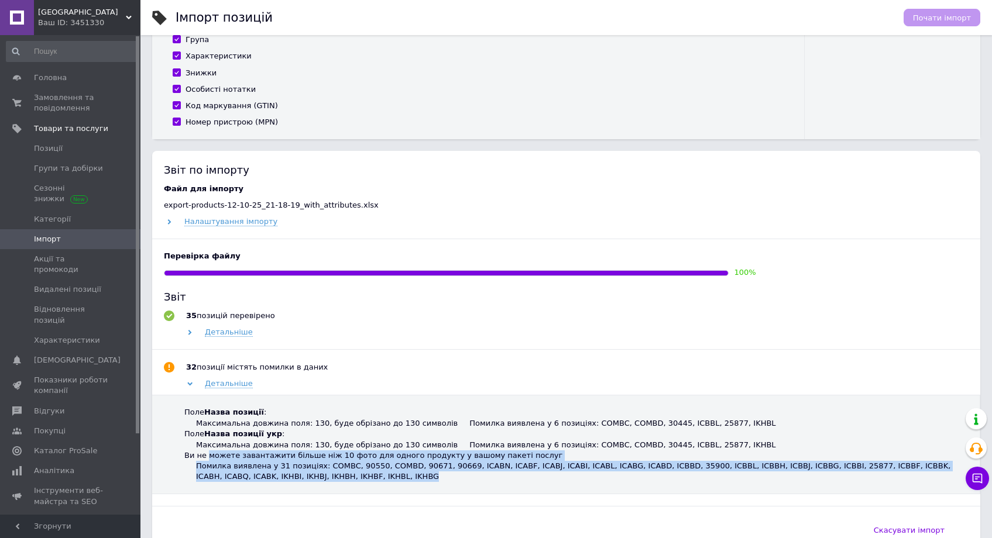
drag, startPoint x: 228, startPoint y: 457, endPoint x: 396, endPoint y: 479, distance: 169.9
click at [396, 479] on div "Ви не можете завантажити більше ніж 10 фото для одного продукту у вашому пакеті…" at bounding box center [574, 466] width 780 height 32
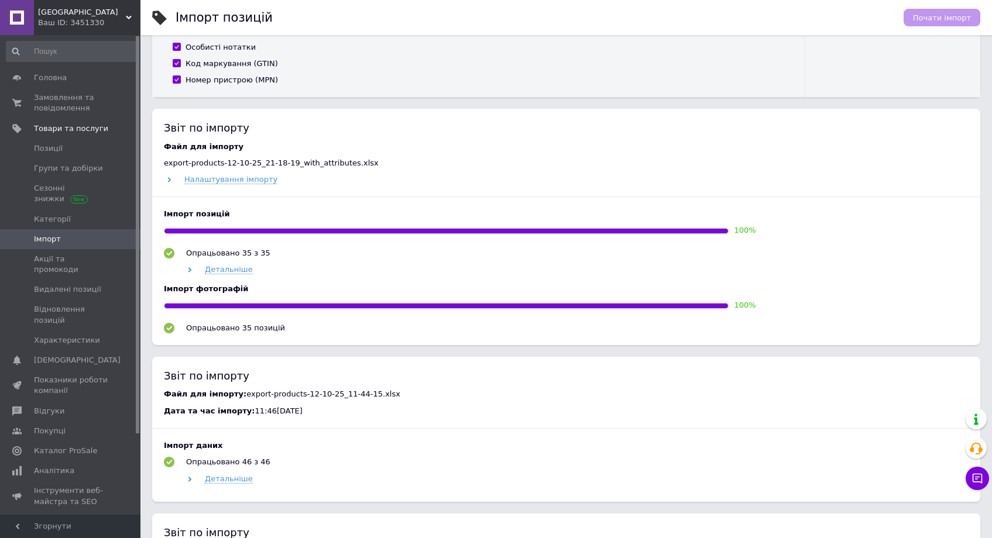
scroll to position [321, 0]
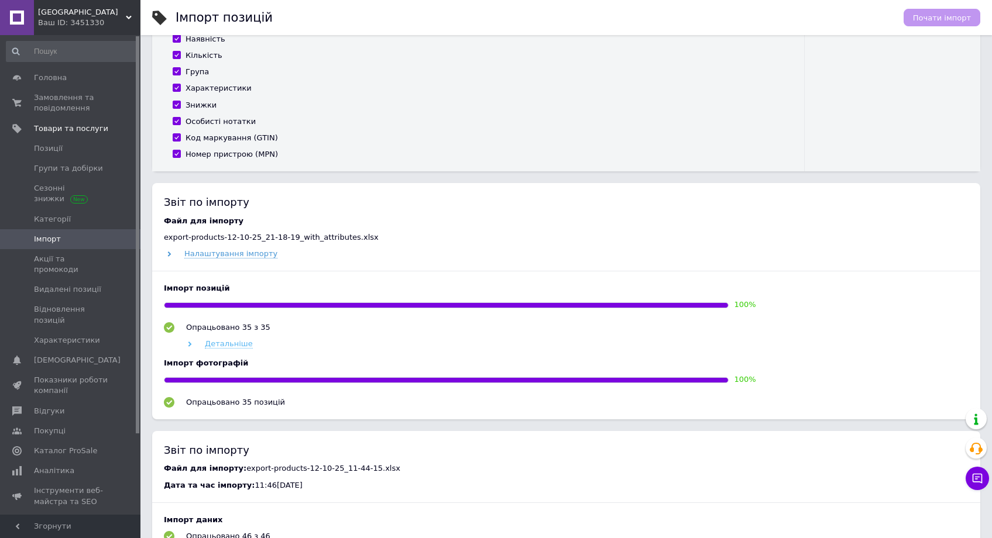
click at [220, 340] on span "Детальніше" at bounding box center [229, 343] width 48 height 9
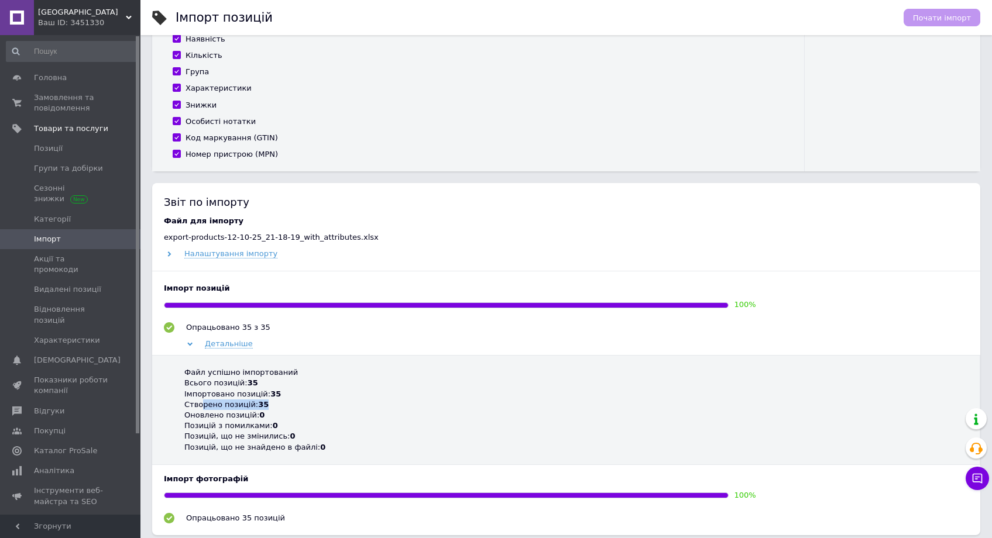
drag, startPoint x: 268, startPoint y: 405, endPoint x: 210, endPoint y: 395, distance: 58.7
click at [202, 400] on div "Створено позицій: 35" at bounding box center [574, 405] width 780 height 11
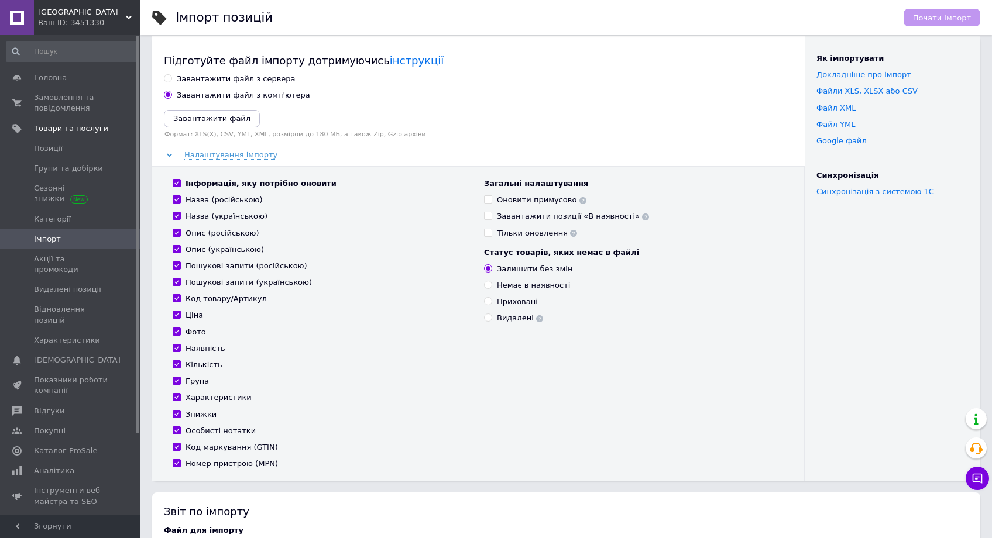
scroll to position [374, 0]
